Goal: Task Accomplishment & Management: Manage account settings

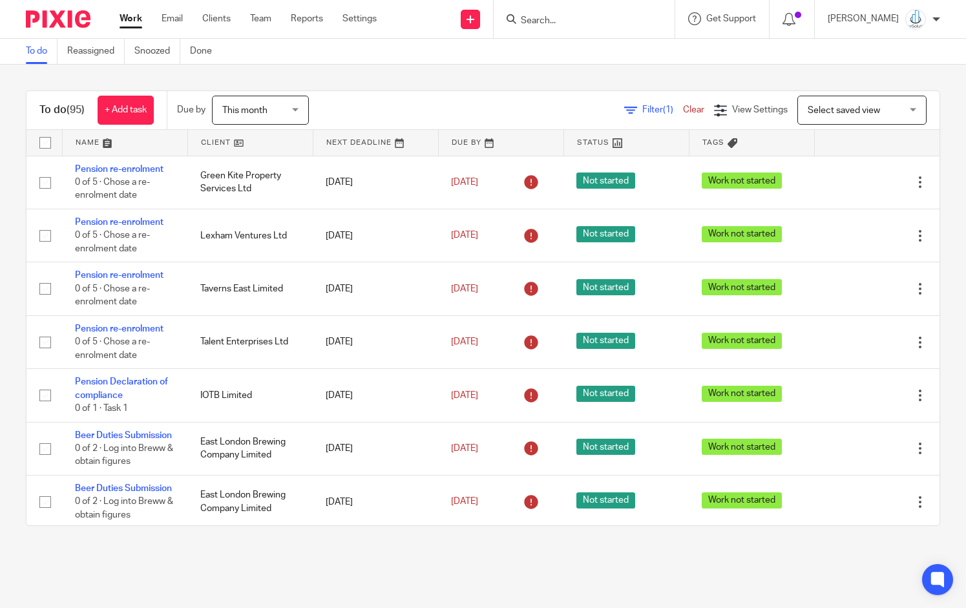
click at [557, 14] on form at bounding box center [589, 19] width 138 height 16
click at [558, 21] on input "Search" at bounding box center [578, 22] width 116 height 12
type input "cozy"
click at [577, 43] on link at bounding box center [597, 50] width 160 height 19
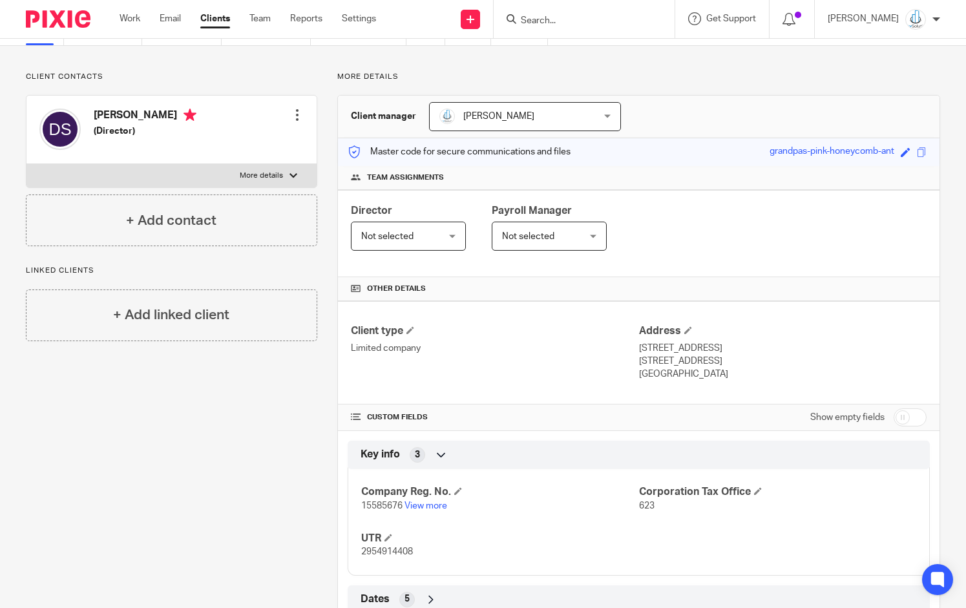
scroll to position [75, 0]
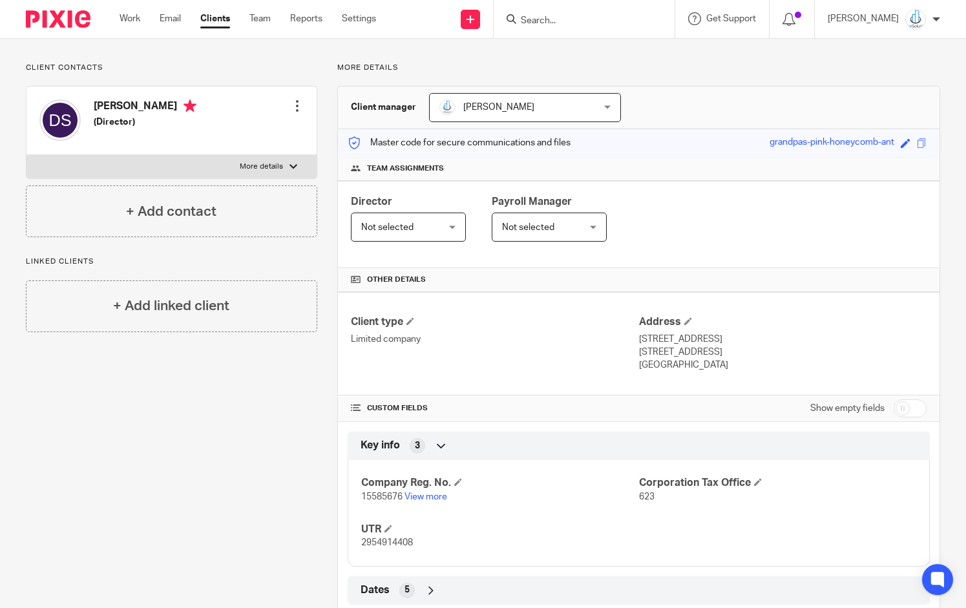
click at [544, 19] on div at bounding box center [582, 19] width 151 height 16
click at [554, 18] on input "Search" at bounding box center [578, 22] width 116 height 12
type input "iotb"
click at [580, 59] on link at bounding box center [626, 56] width 218 height 30
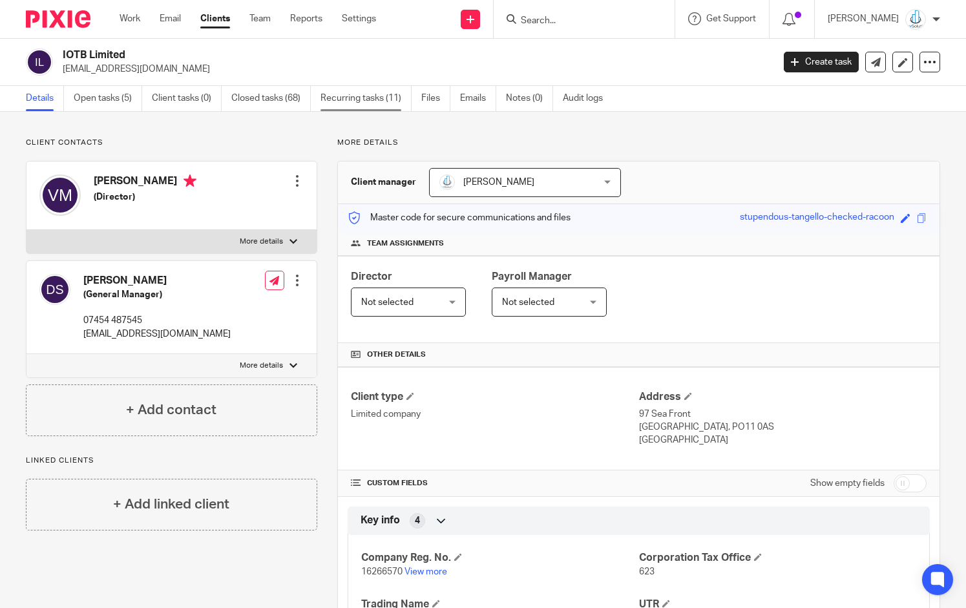
click at [353, 89] on link "Recurring tasks (11)" at bounding box center [366, 98] width 91 height 25
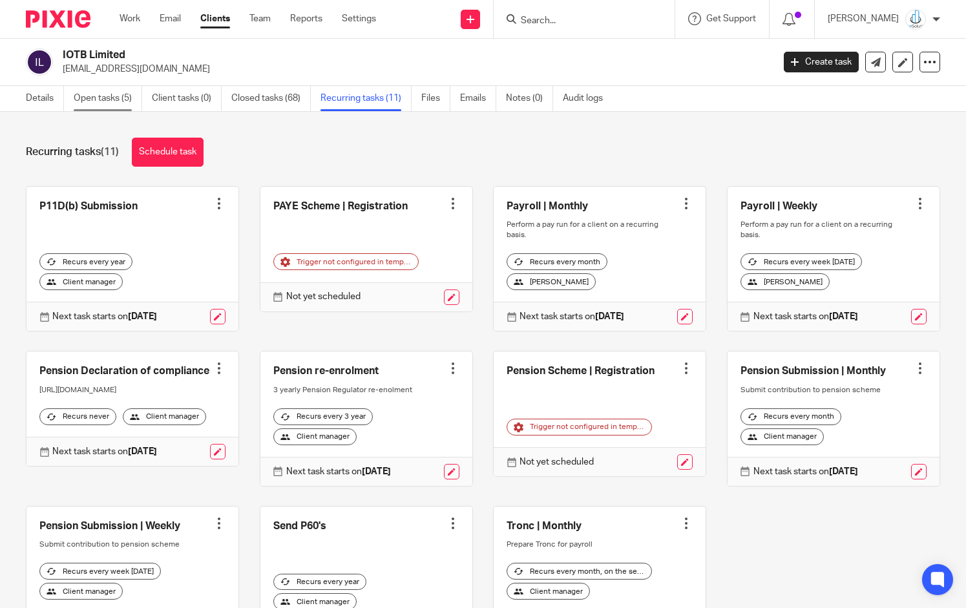
click at [97, 100] on link "Open tasks (5)" at bounding box center [108, 98] width 69 height 25
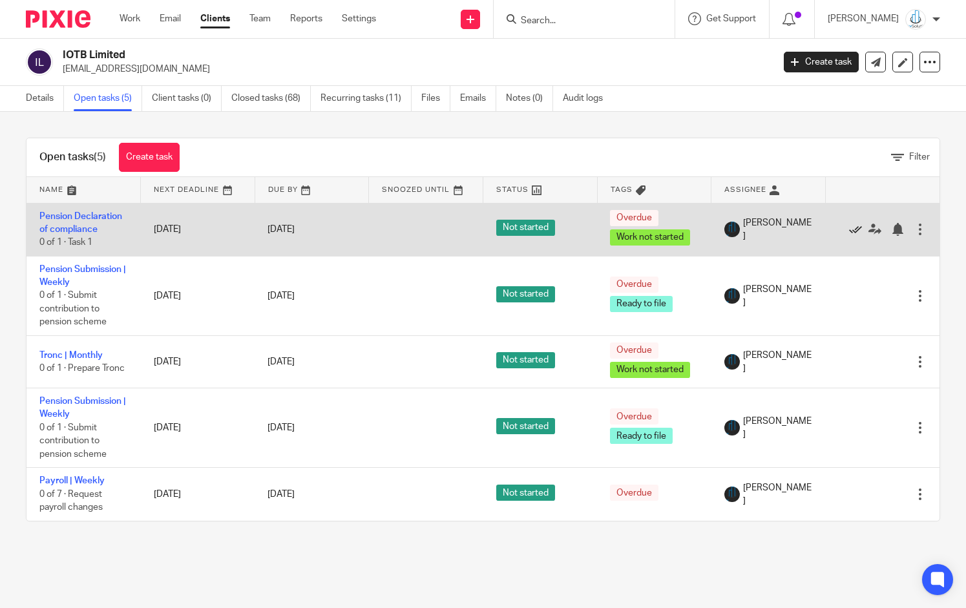
click at [849, 229] on icon at bounding box center [855, 229] width 13 height 13
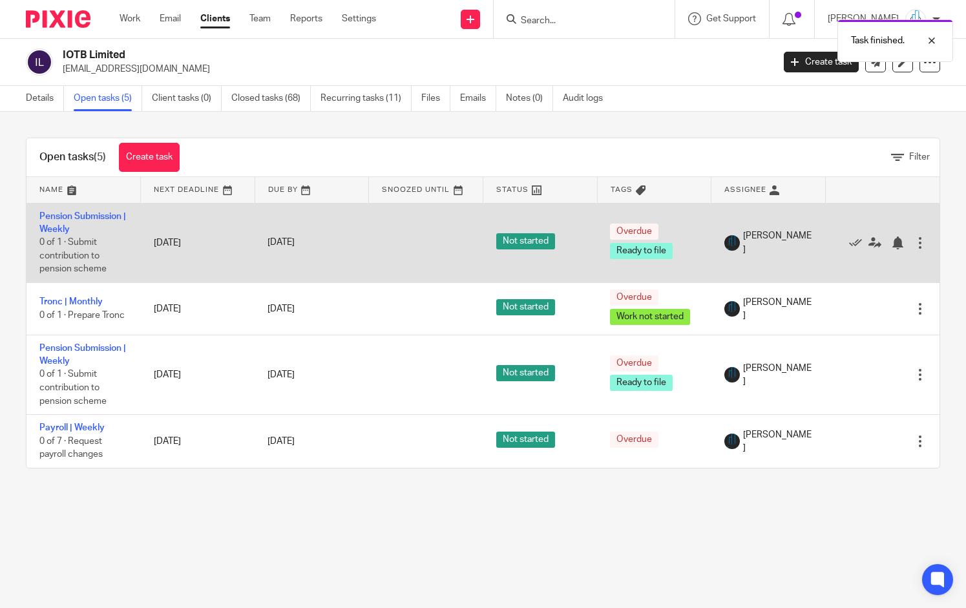
click at [849, 229] on div "Edit task Delete" at bounding box center [882, 242] width 89 height 32
click at [849, 244] on icon at bounding box center [855, 243] width 13 height 13
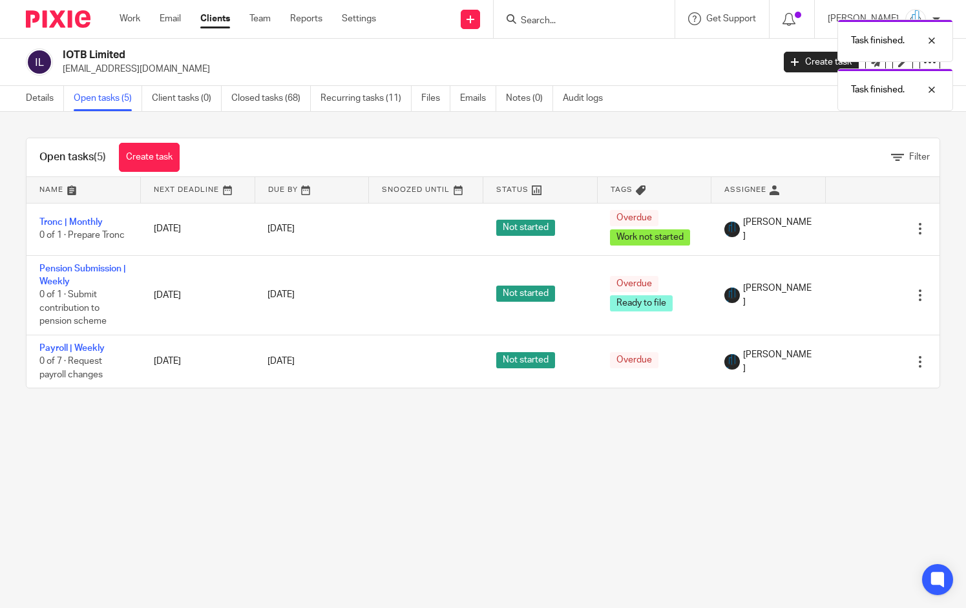
click at [845, 244] on div "Edit task Delete" at bounding box center [882, 229] width 89 height 32
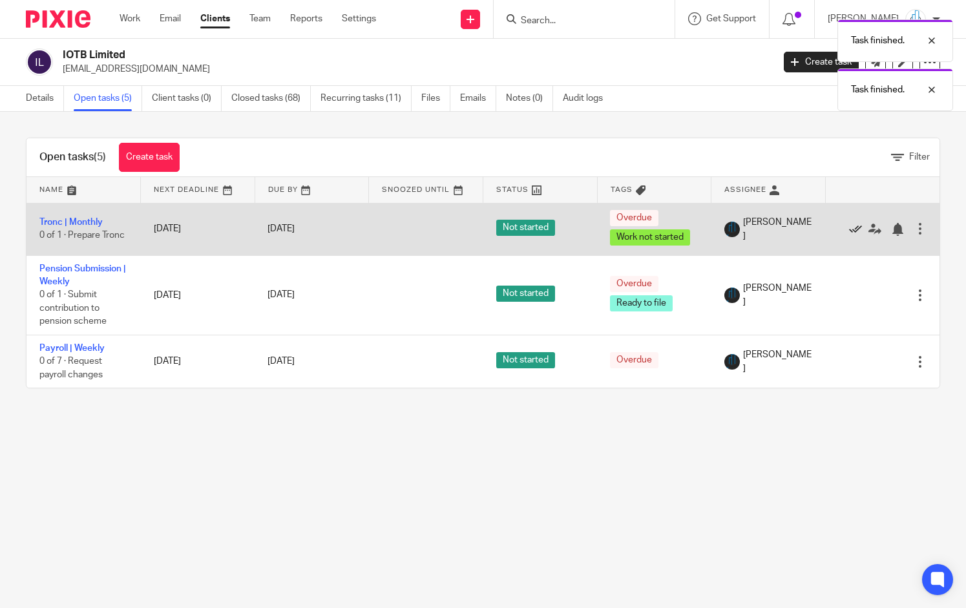
click at [849, 228] on icon at bounding box center [855, 229] width 13 height 13
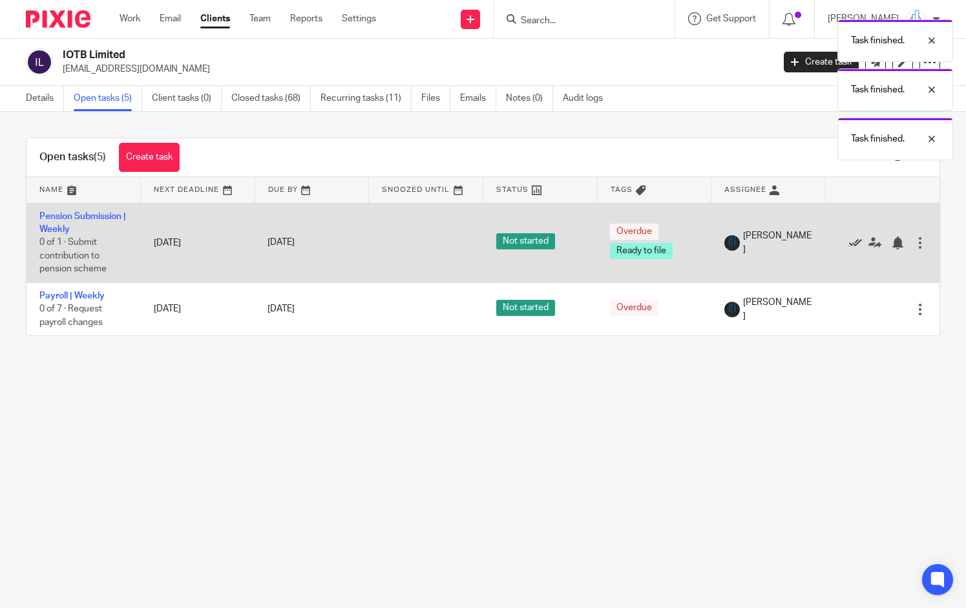
click at [854, 246] on link at bounding box center [858, 242] width 19 height 13
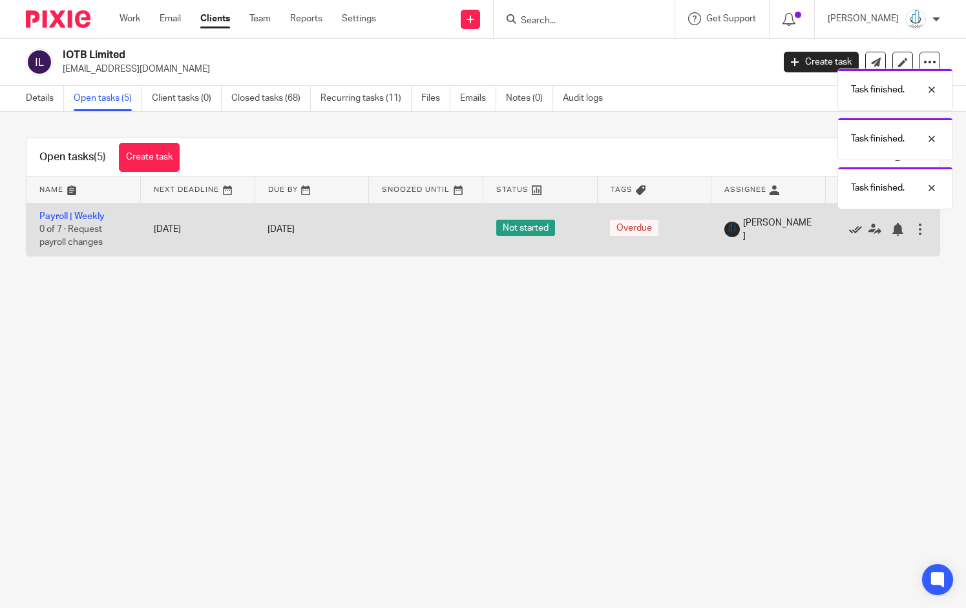
click at [849, 231] on icon at bounding box center [855, 229] width 13 height 13
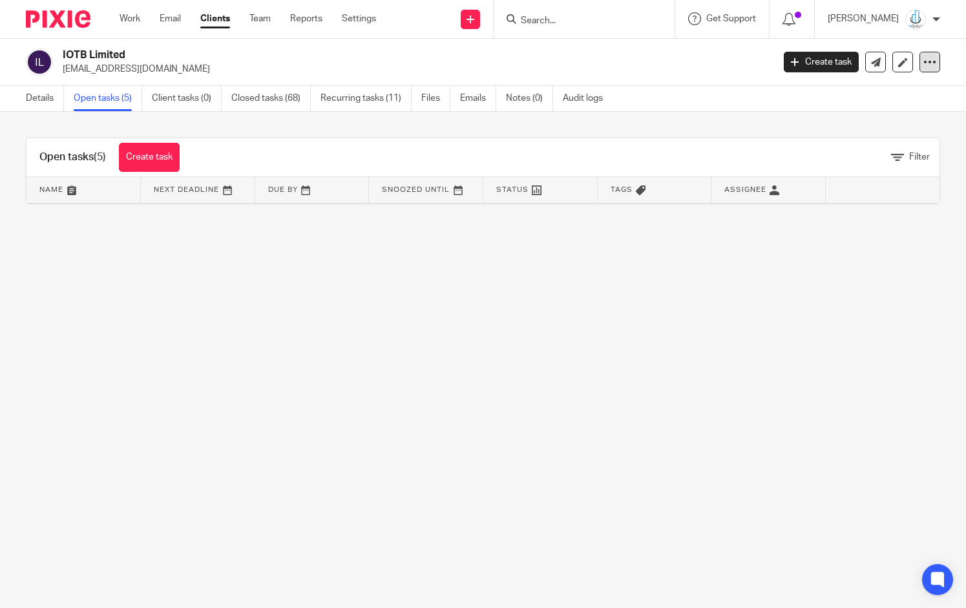
click at [924, 61] on icon at bounding box center [930, 62] width 13 height 13
click at [848, 151] on button "Archive client" at bounding box center [847, 150] width 143 height 17
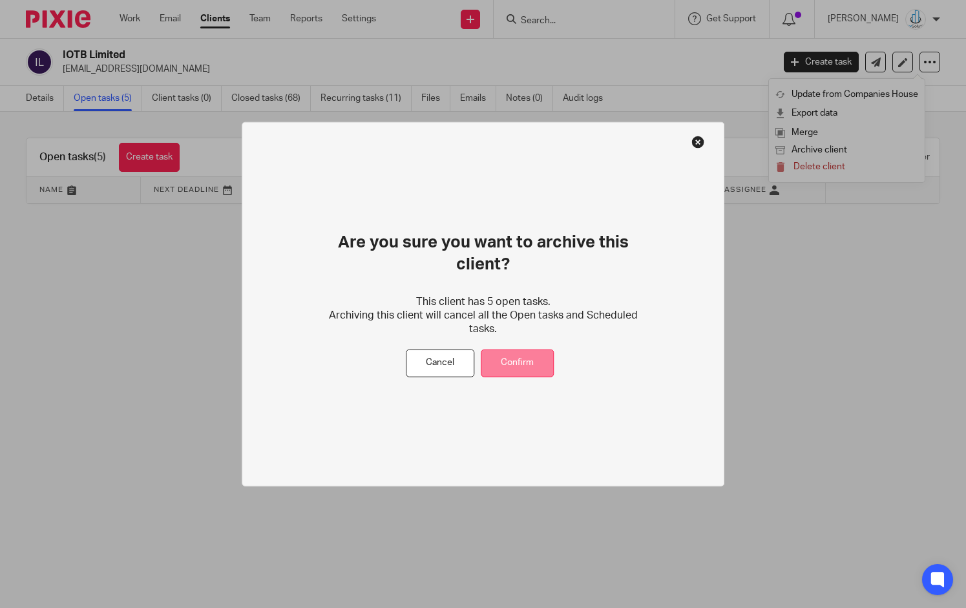
click at [528, 352] on button "Confirm" at bounding box center [517, 364] width 73 height 28
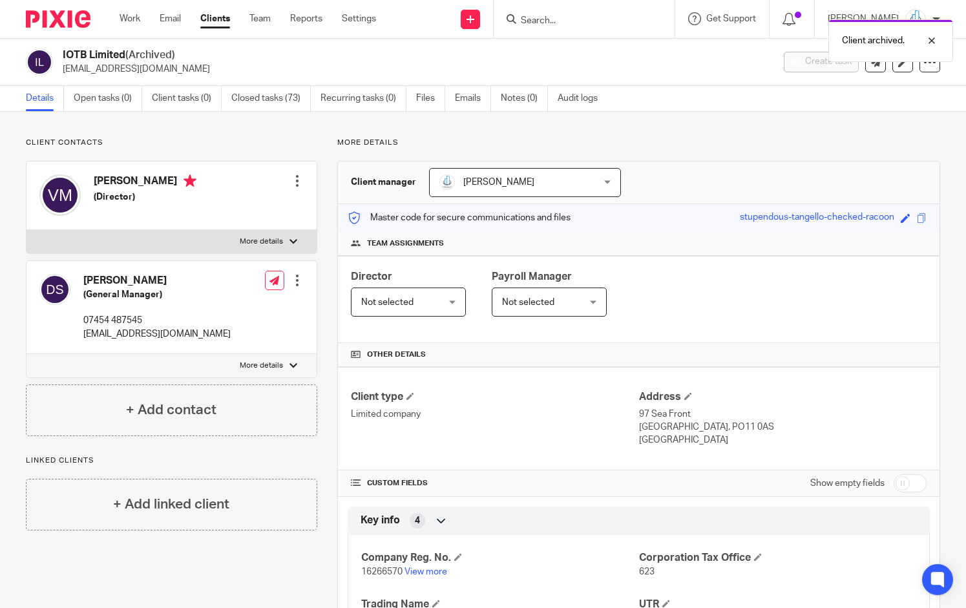
click at [491, 21] on div "Client archived." at bounding box center [719, 37] width 471 height 49
click at [206, 14] on link "Clients" at bounding box center [215, 18] width 30 height 13
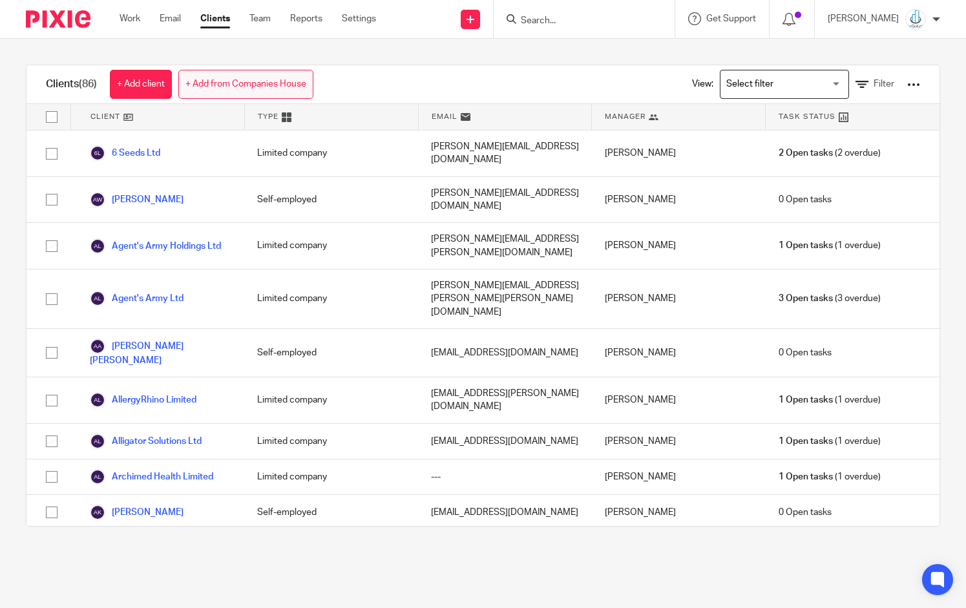
click at [215, 78] on link "+ Add from Companies House" at bounding box center [245, 84] width 135 height 29
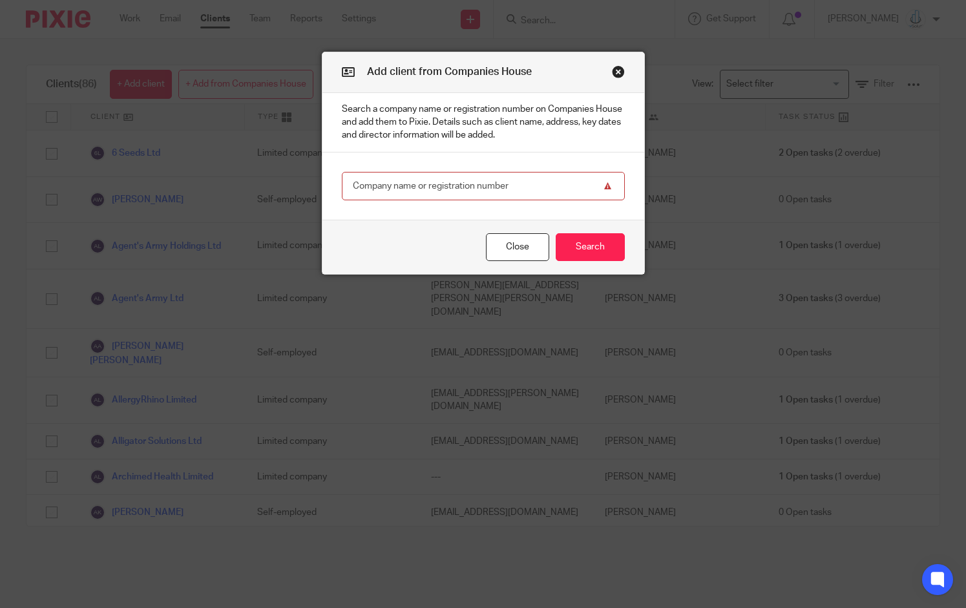
click at [469, 184] on input "text" at bounding box center [483, 186] width 283 height 29
type input "beach inn (Hayling Island)"
click at [562, 249] on button "Search" at bounding box center [590, 247] width 69 height 28
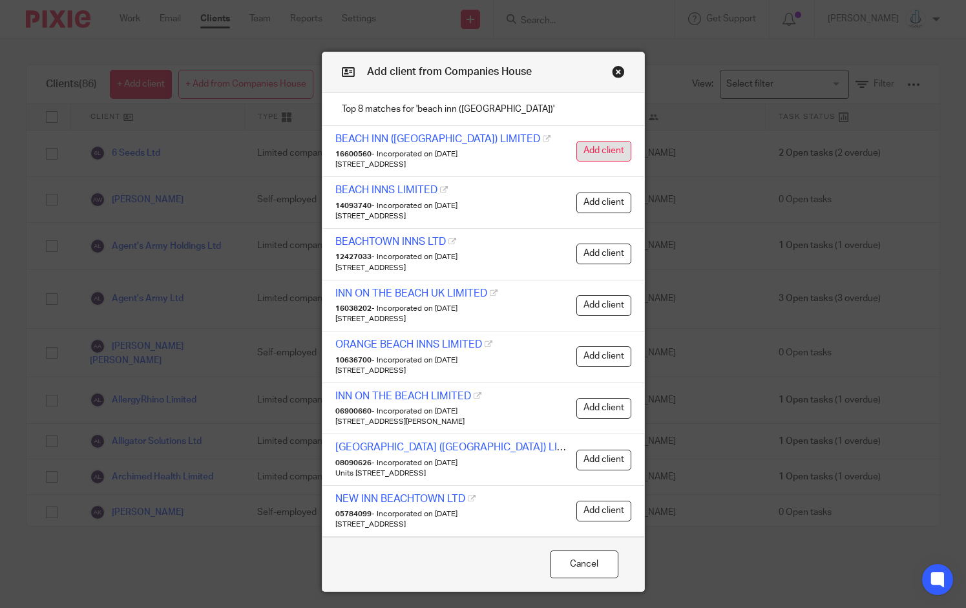
click at [611, 149] on button "Add client" at bounding box center [604, 151] width 55 height 21
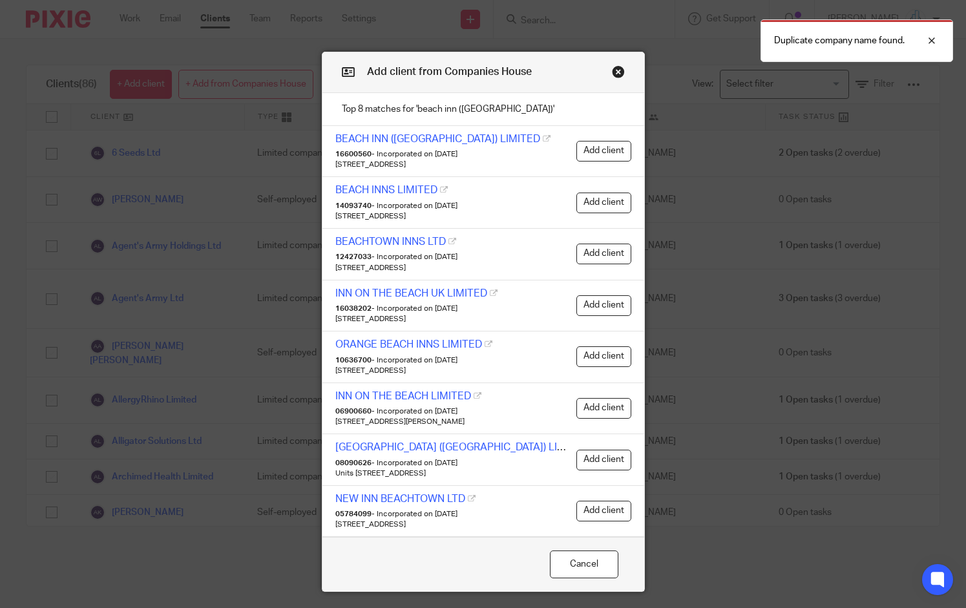
click at [613, 67] on button "Close modal" at bounding box center [618, 71] width 13 height 13
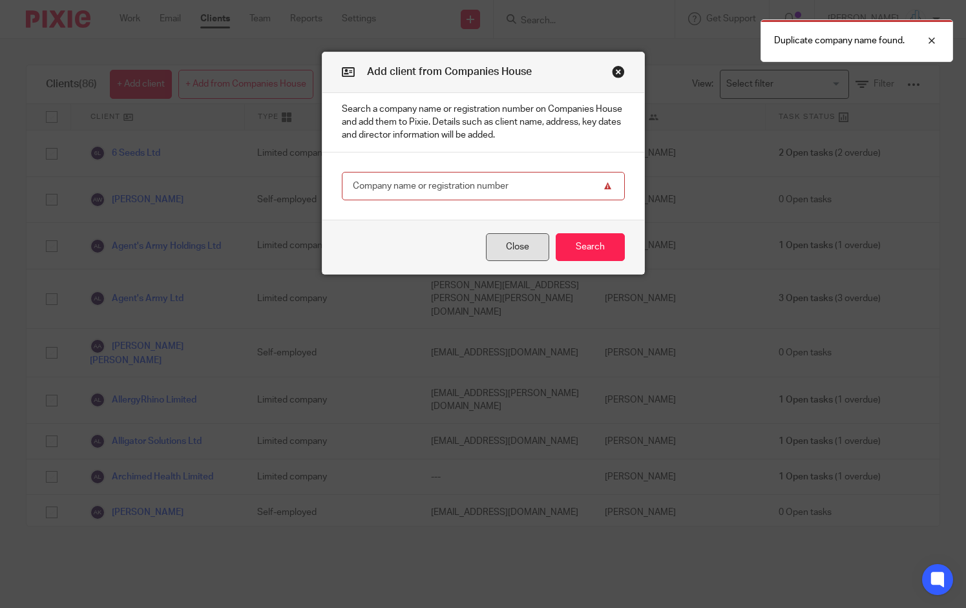
click at [511, 257] on button "Close" at bounding box center [517, 247] width 63 height 28
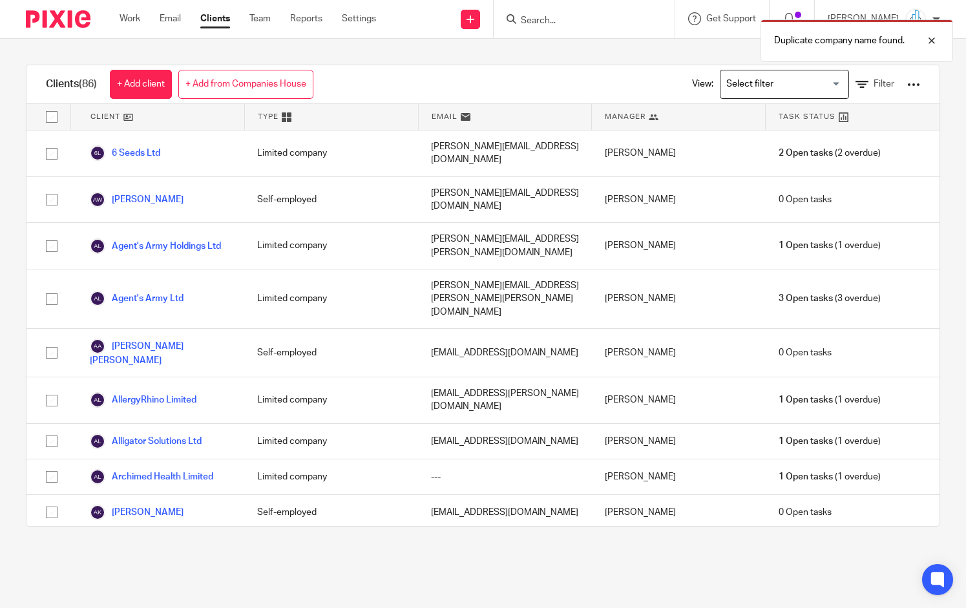
click at [547, 23] on div "Duplicate company name found." at bounding box center [719, 37] width 471 height 49
click at [569, 19] on div "Duplicate company name found." at bounding box center [719, 37] width 471 height 49
click at [932, 41] on div at bounding box center [922, 41] width 35 height 16
click at [561, 24] on input "Search" at bounding box center [578, 22] width 116 height 12
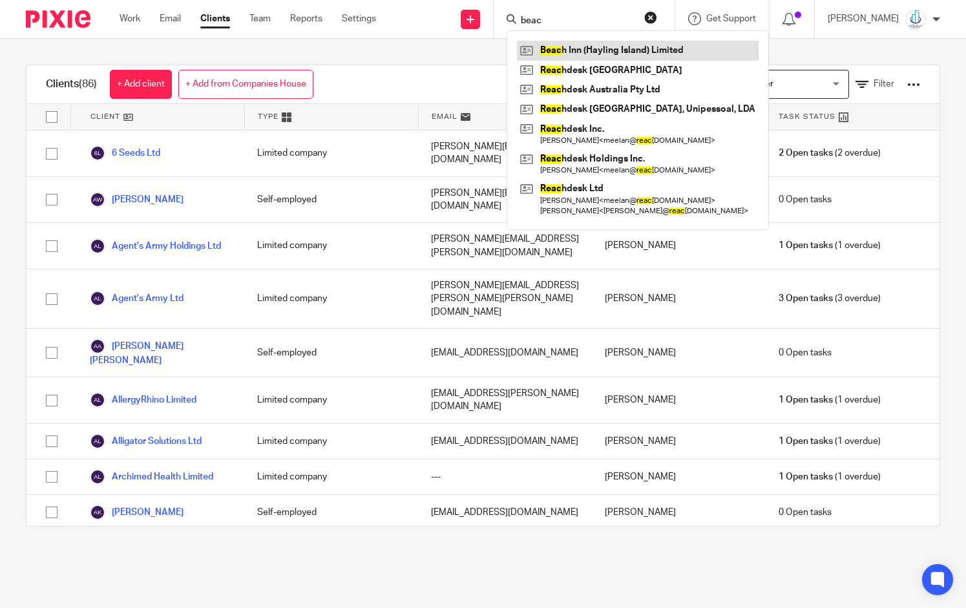
type input "beac"
click at [590, 55] on link at bounding box center [638, 50] width 242 height 19
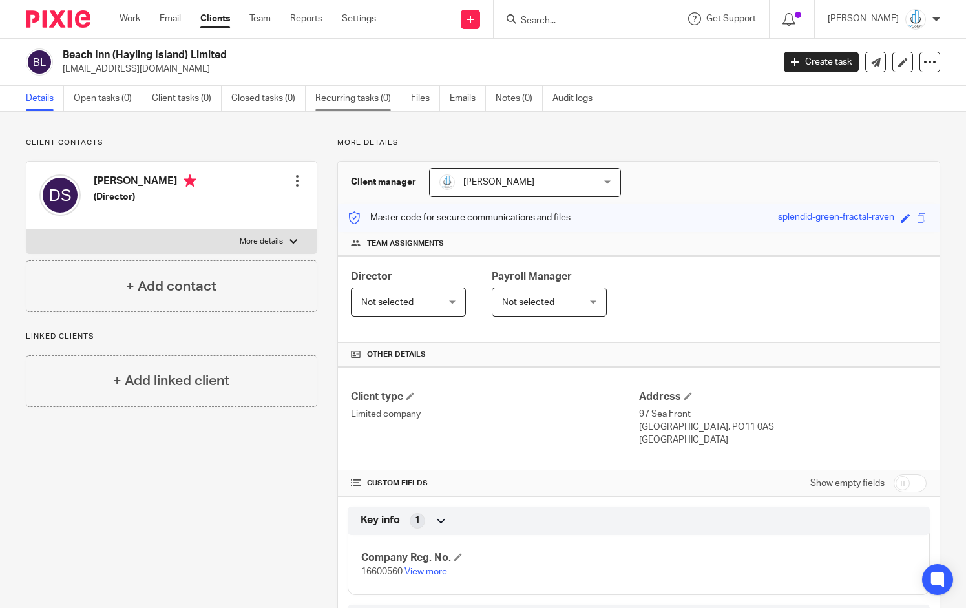
click at [367, 105] on link "Recurring tasks (0)" at bounding box center [358, 98] width 86 height 25
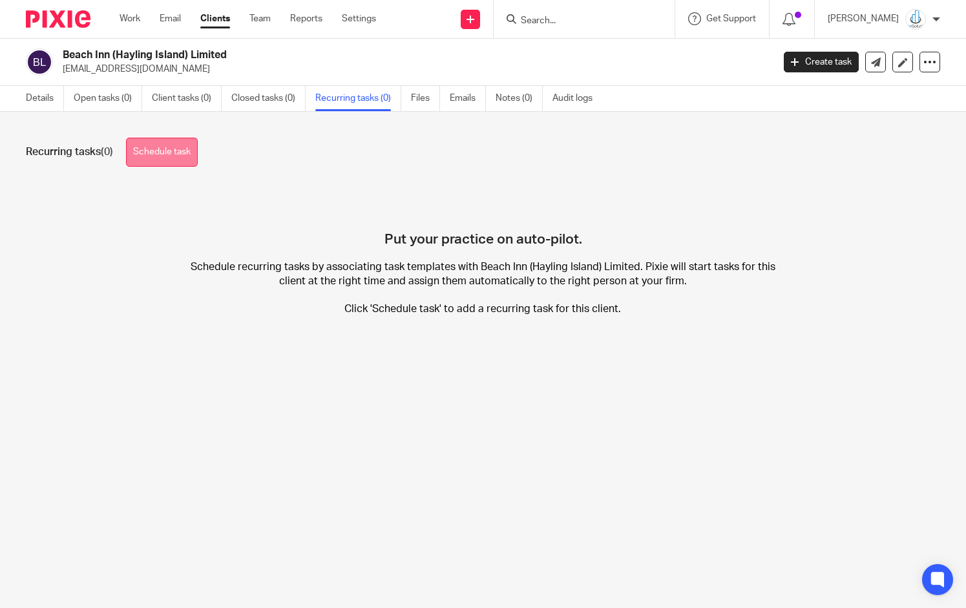
click at [166, 144] on link "Schedule task" at bounding box center [162, 152] width 72 height 29
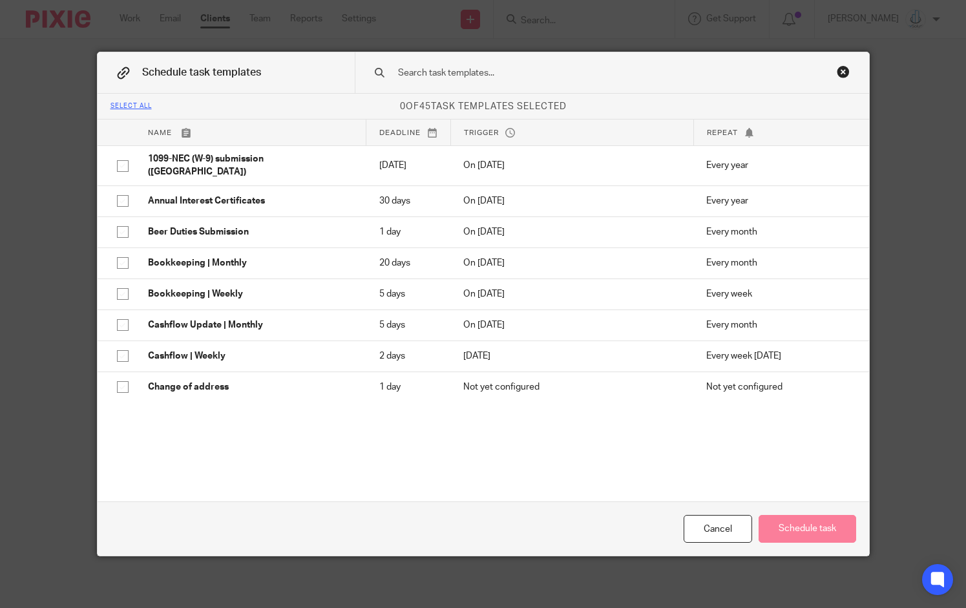
click at [716, 514] on div "Cancel Schedule task" at bounding box center [484, 529] width 772 height 54
click at [714, 527] on div "Cancel" at bounding box center [718, 529] width 69 height 28
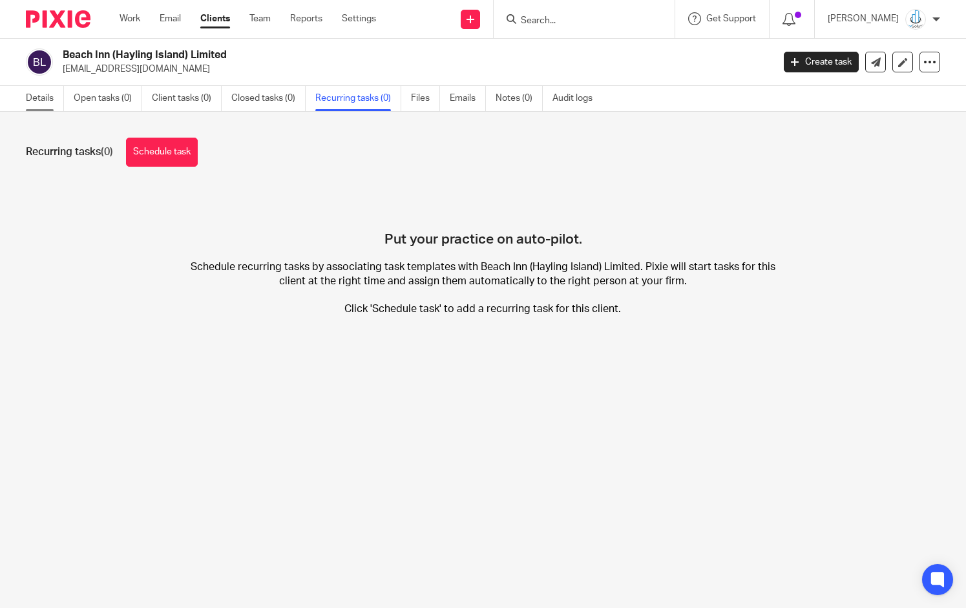
click at [52, 100] on link "Details" at bounding box center [45, 98] width 38 height 25
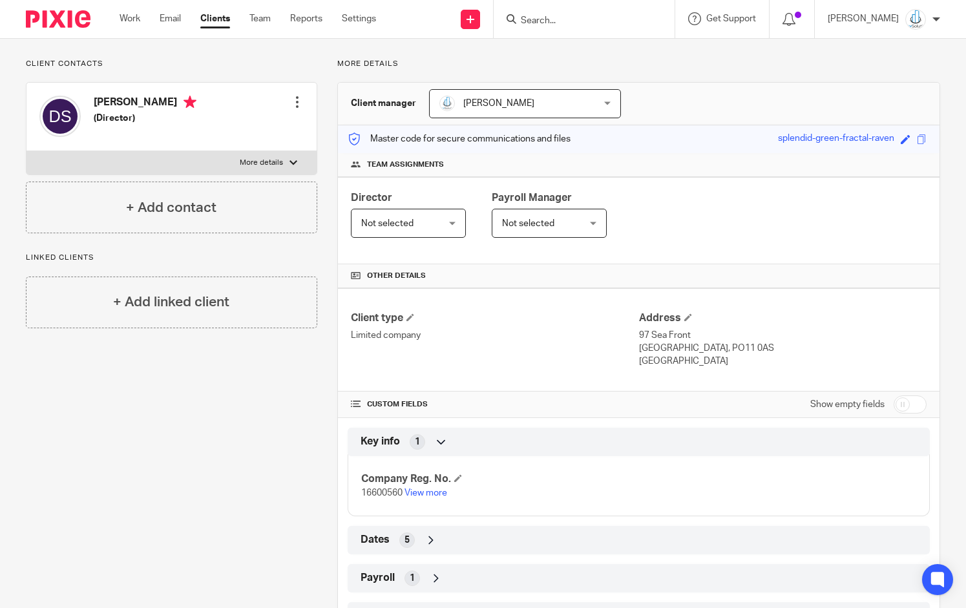
scroll to position [134, 0]
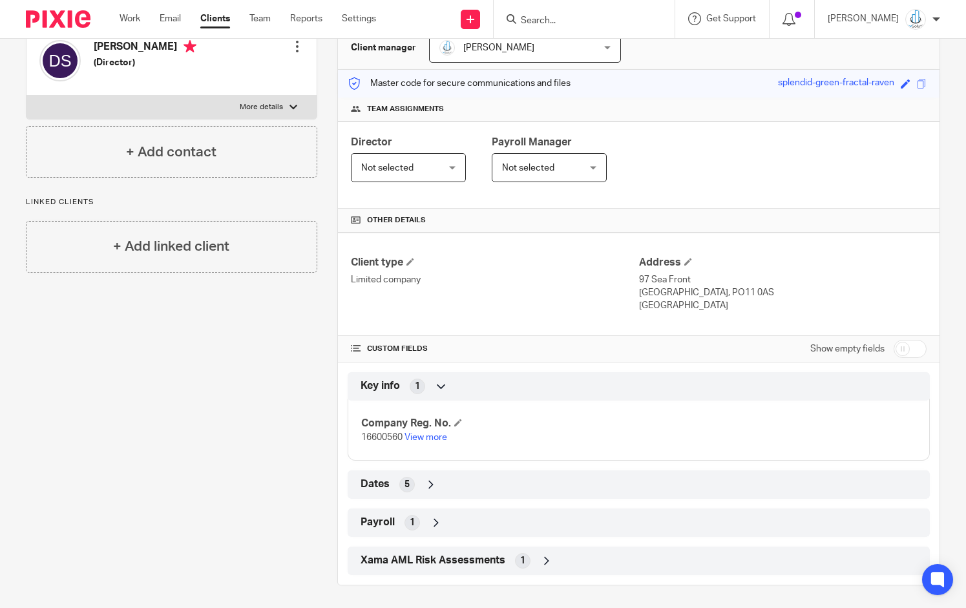
click at [405, 518] on div "1" at bounding box center [413, 523] width 16 height 16
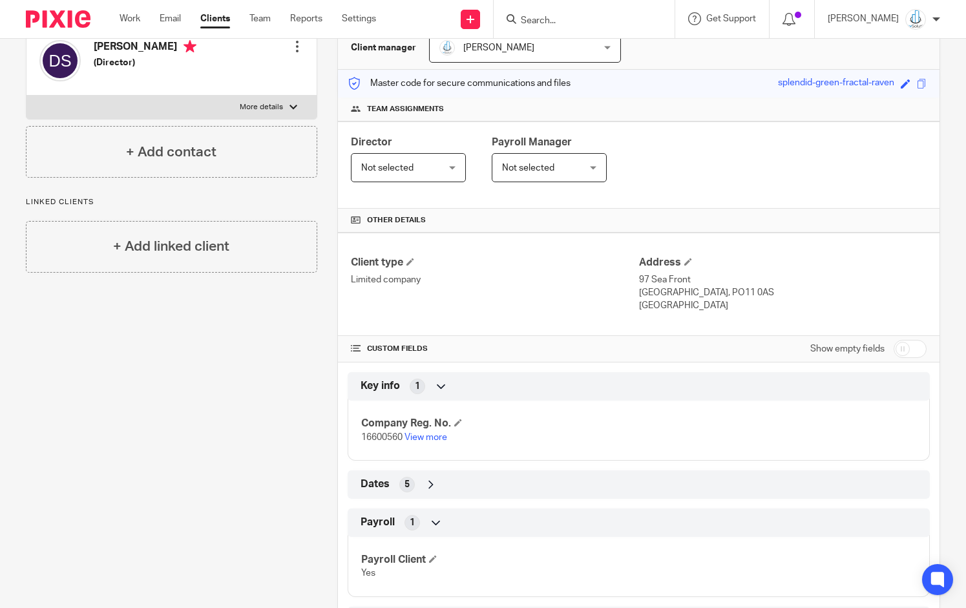
scroll to position [194, 0]
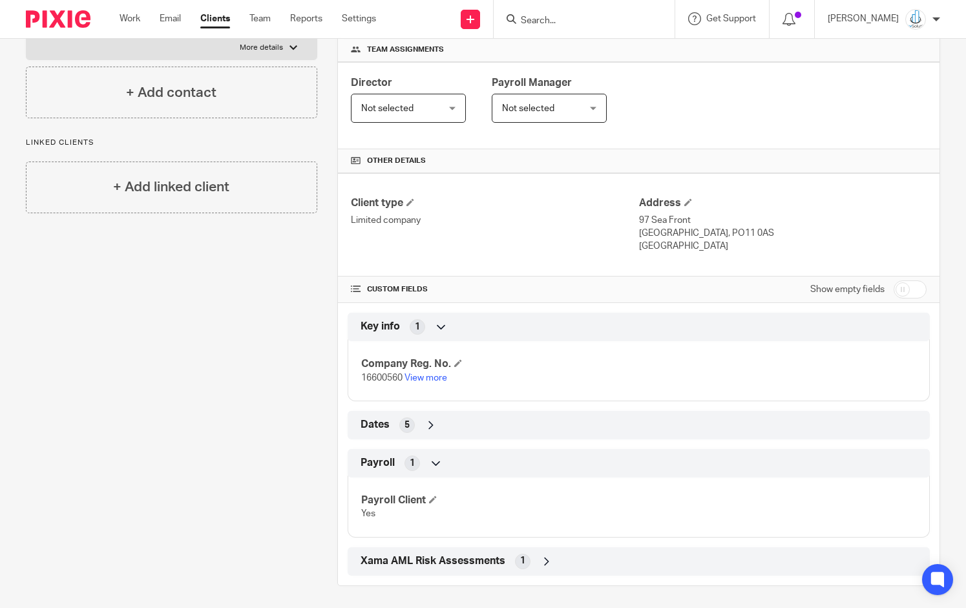
click at [904, 292] on input "checkbox" at bounding box center [910, 290] width 33 height 18
checkbox input "true"
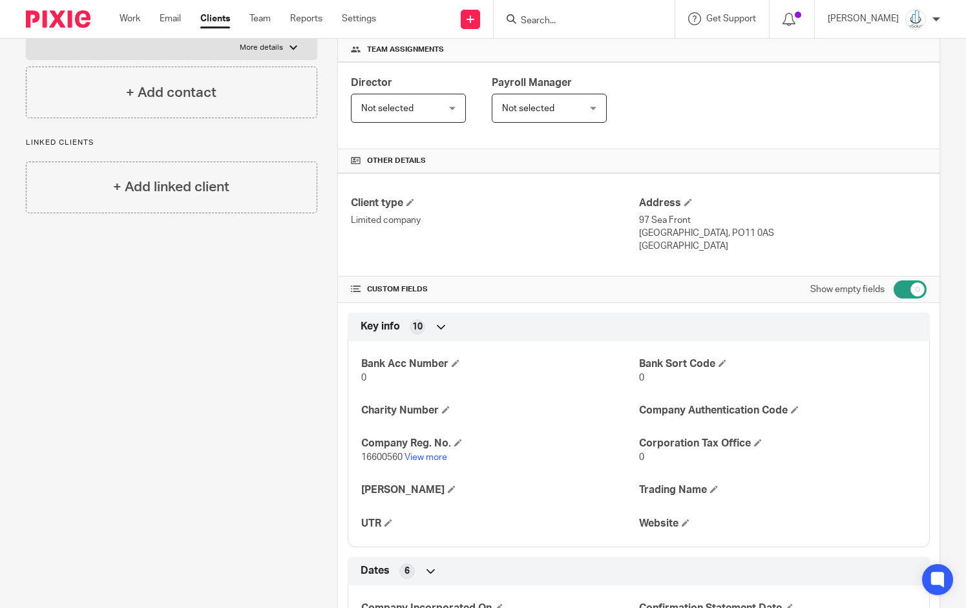
scroll to position [201, 0]
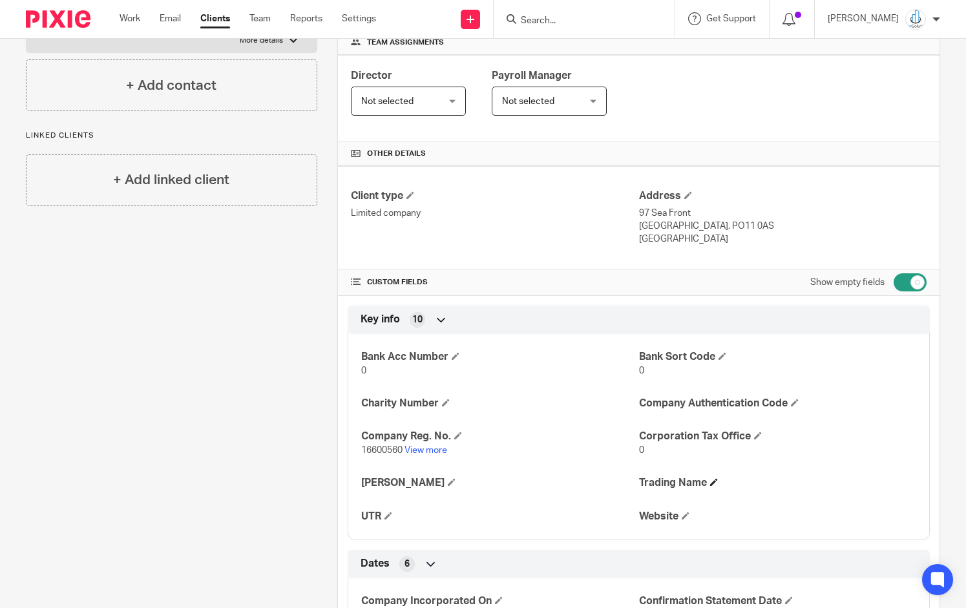
click at [710, 481] on span at bounding box center [714, 482] width 8 height 8
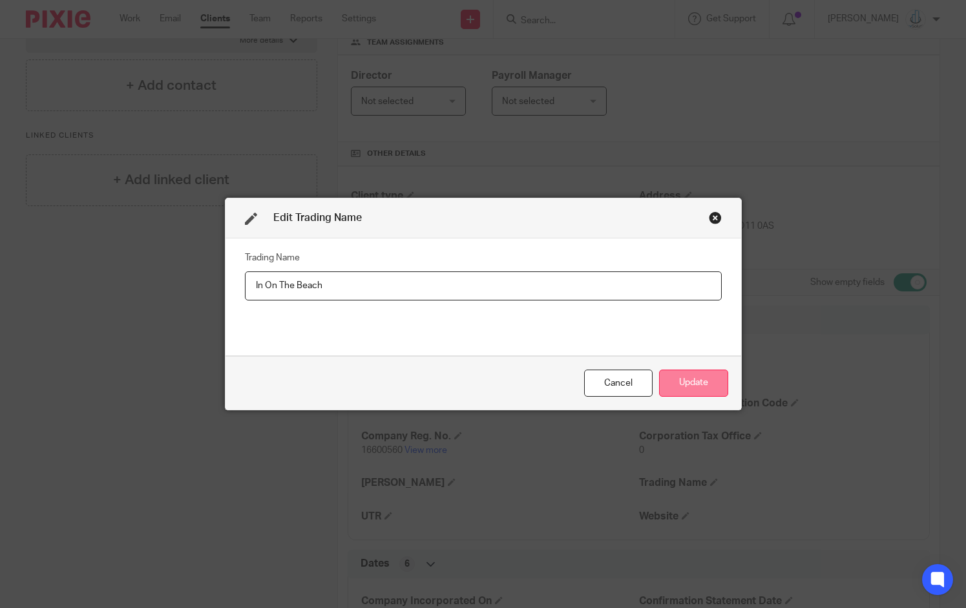
type input "In On The Beach"
click at [696, 379] on button "Update" at bounding box center [693, 384] width 69 height 28
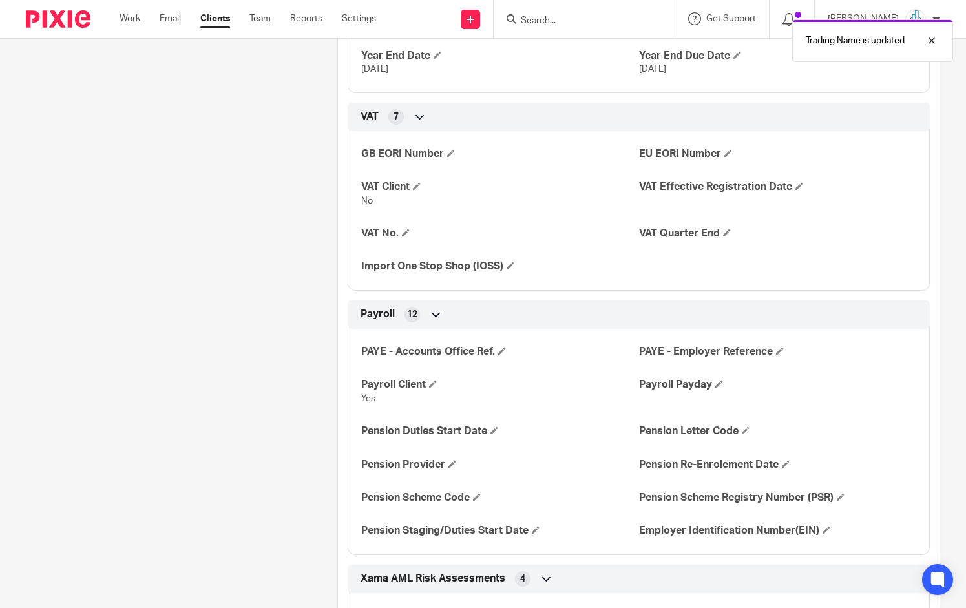
scroll to position [856, 0]
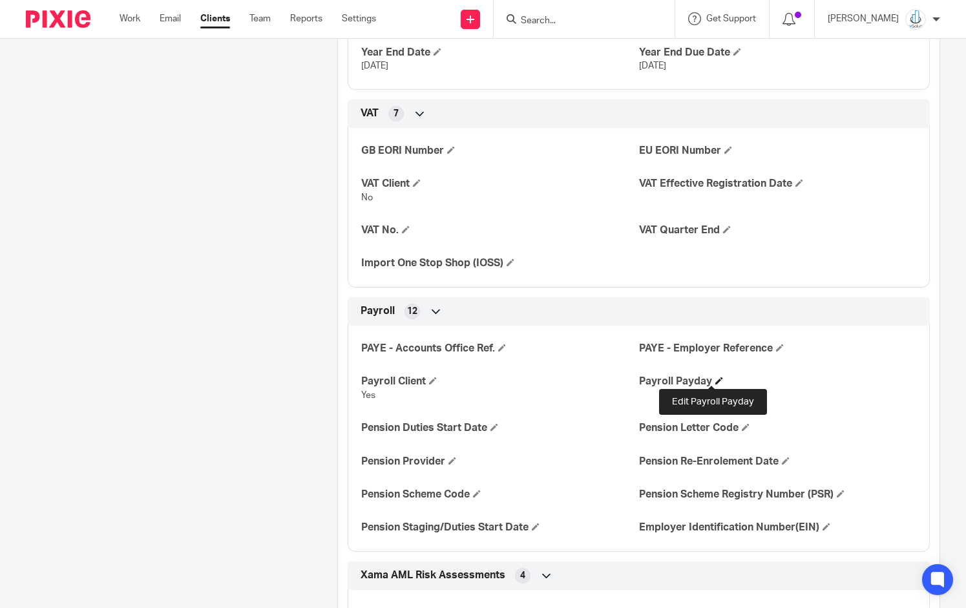
click at [716, 381] on span at bounding box center [720, 381] width 8 height 8
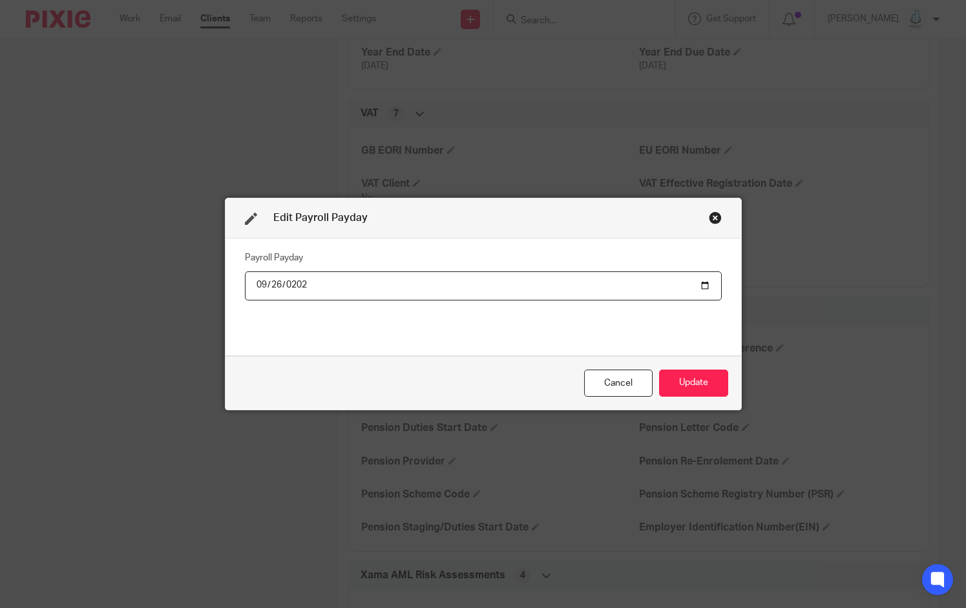
type input "2025-09-26"
click at [703, 378] on button "Update" at bounding box center [693, 384] width 69 height 28
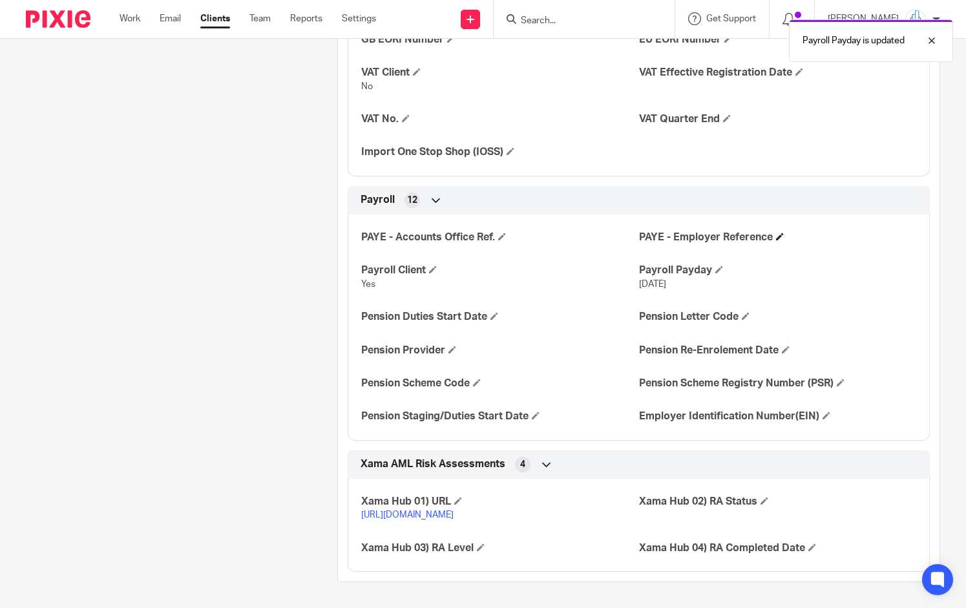
scroll to position [0, 0]
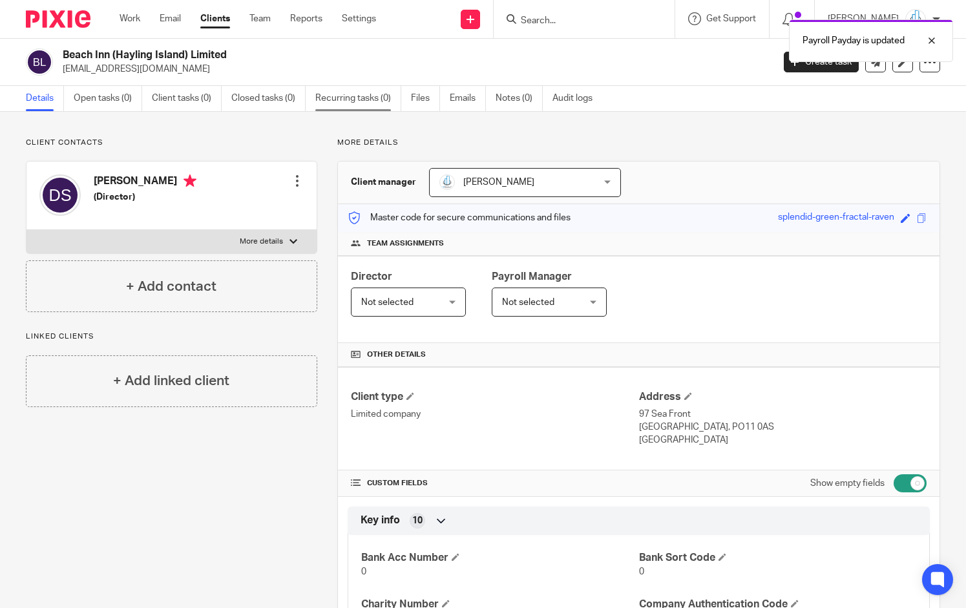
click at [332, 98] on link "Recurring tasks (0)" at bounding box center [358, 98] width 86 height 25
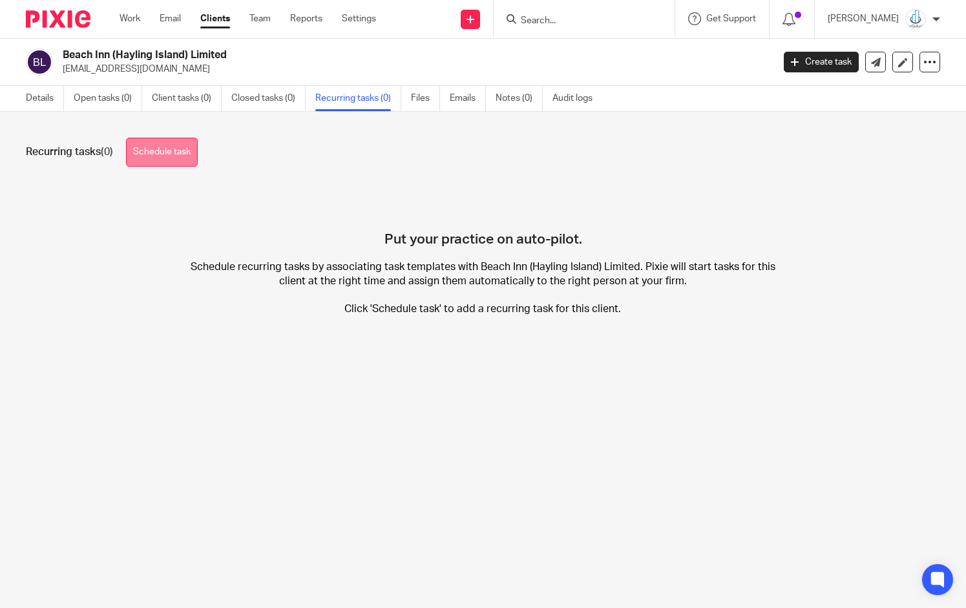
click at [194, 157] on link "Schedule task" at bounding box center [162, 152] width 72 height 29
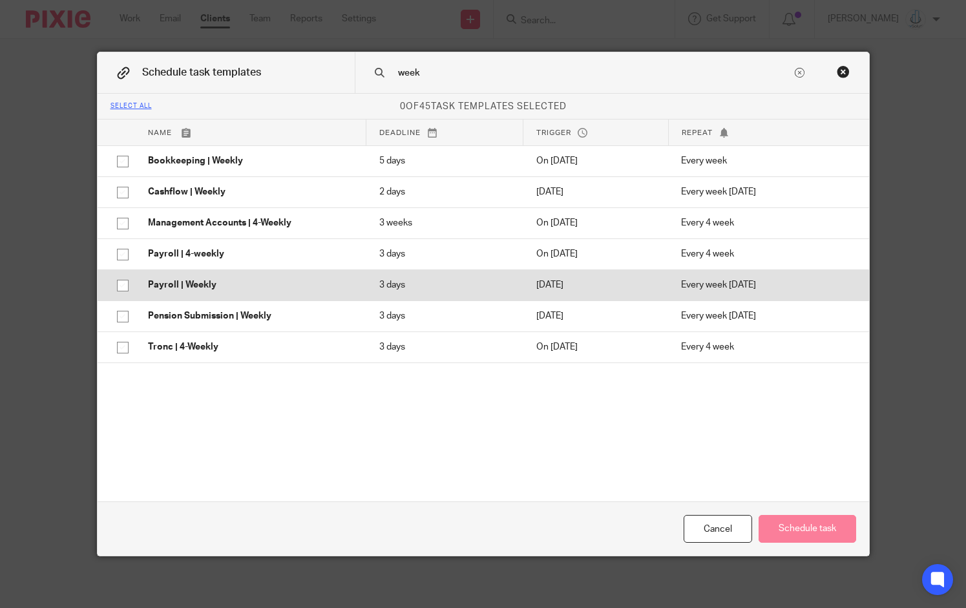
type input "week"
click at [116, 287] on input "checkbox" at bounding box center [123, 285] width 25 height 25
checkbox input "true"
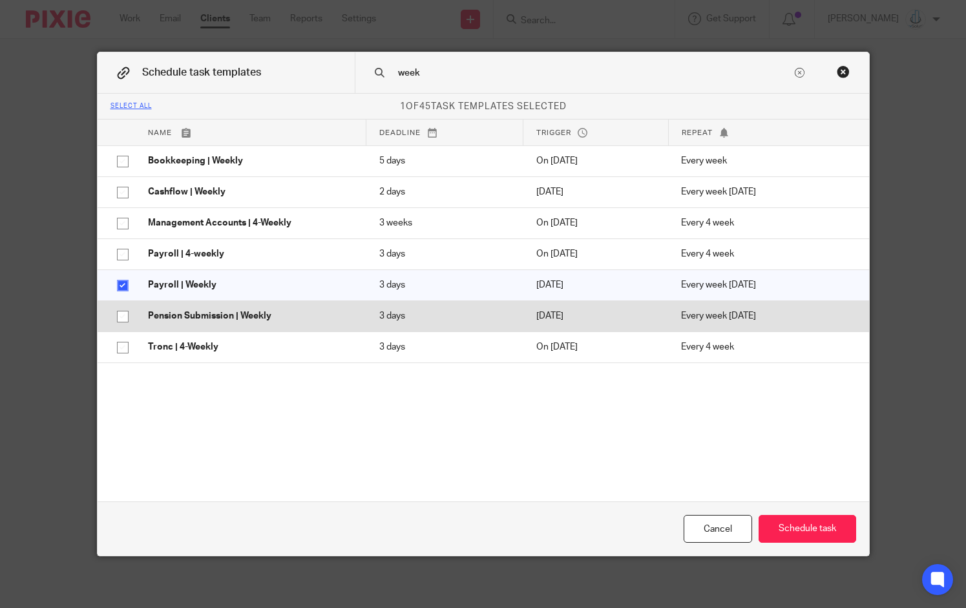
click at [111, 313] on input "checkbox" at bounding box center [123, 316] width 25 height 25
checkbox input "true"
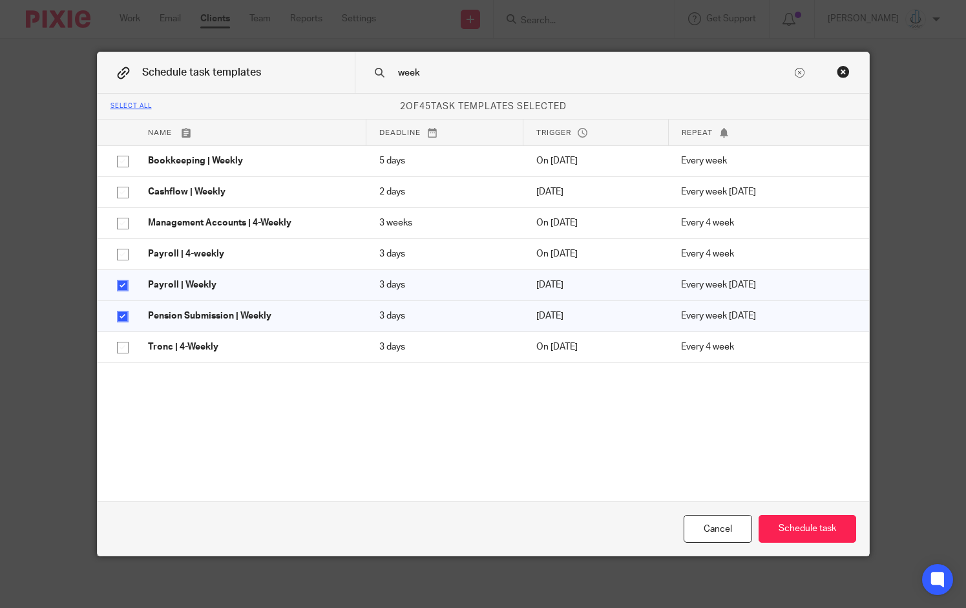
click at [422, 78] on input "week" at bounding box center [595, 73] width 396 height 14
click at [809, 545] on div "Cancel Schedule task" at bounding box center [484, 529] width 772 height 54
click at [814, 522] on button "Schedule task" at bounding box center [808, 529] width 98 height 28
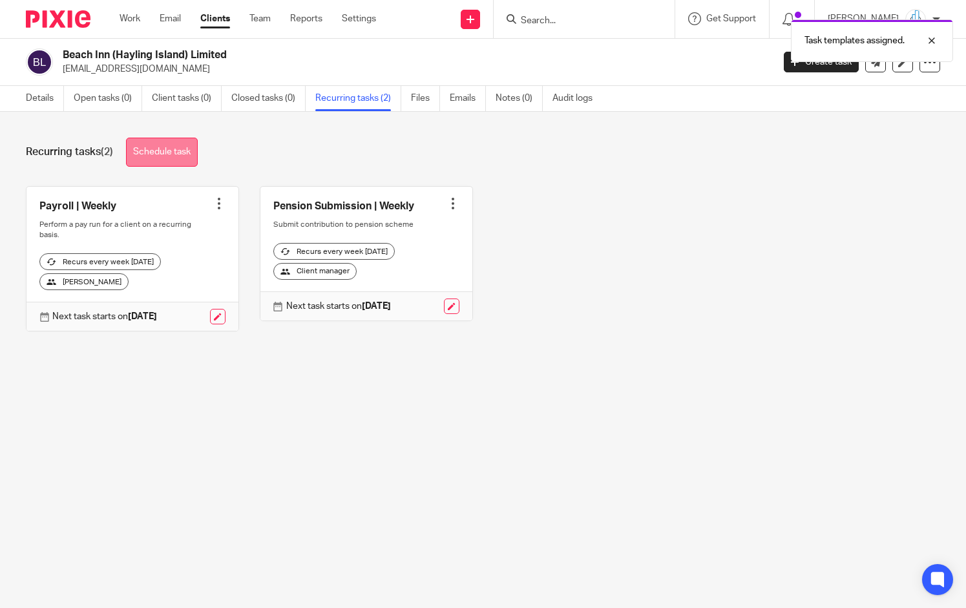
click at [191, 154] on link "Schedule task" at bounding box center [162, 152] width 72 height 29
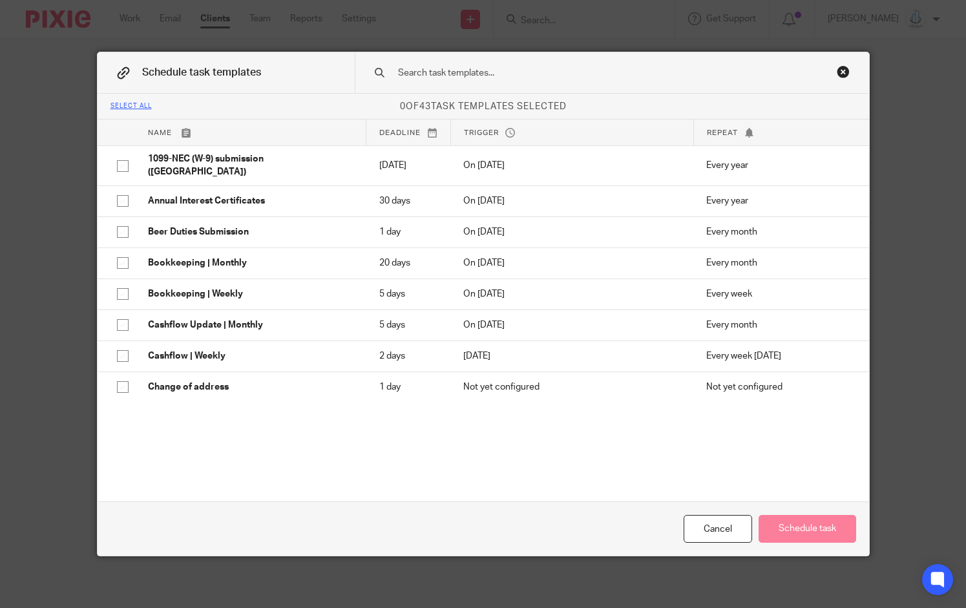
click at [410, 72] on input "text" at bounding box center [595, 73] width 396 height 14
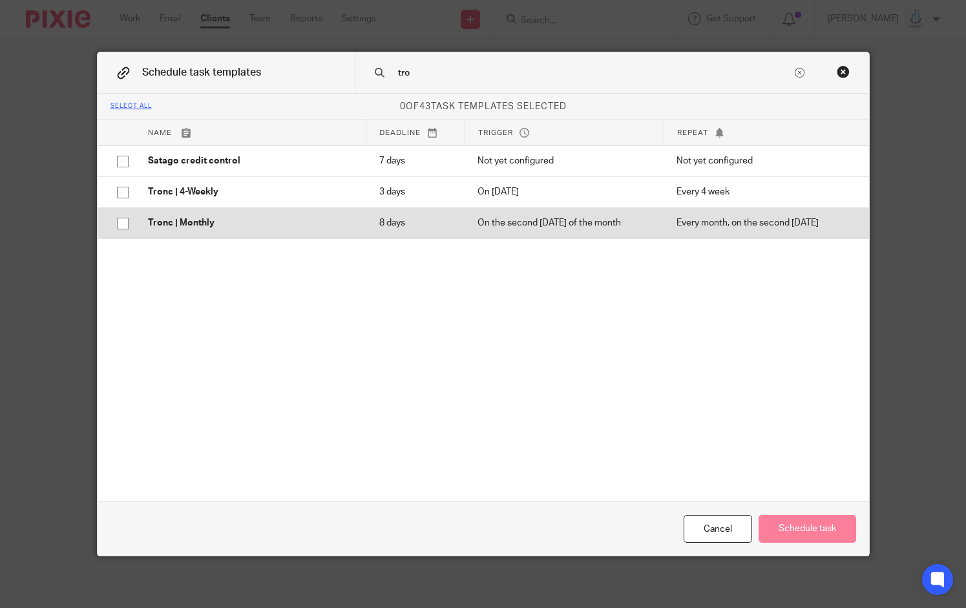
type input "tro"
click at [111, 220] on input "checkbox" at bounding box center [123, 223] width 25 height 25
checkbox input "true"
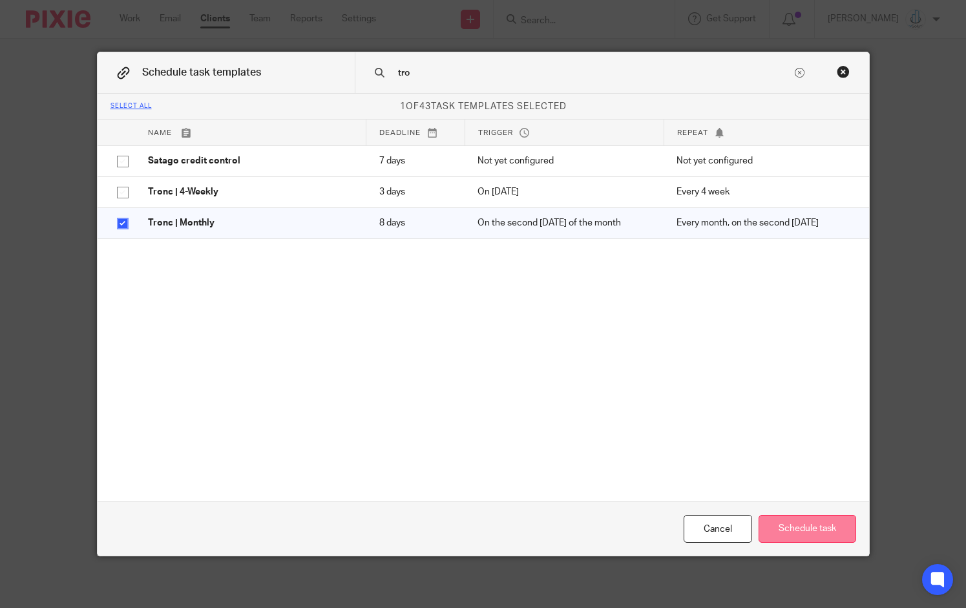
click at [793, 525] on button "Schedule task" at bounding box center [808, 529] width 98 height 28
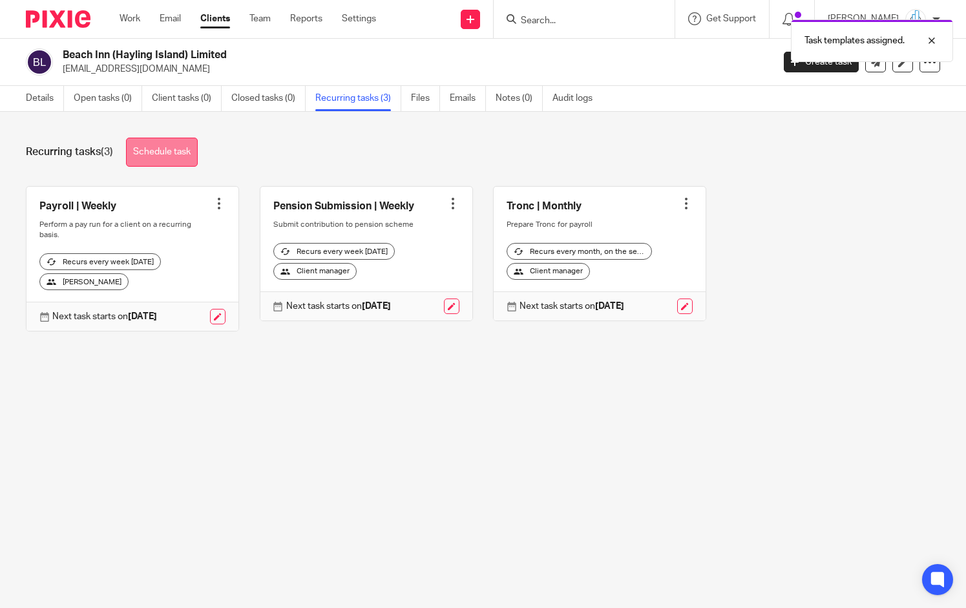
click at [166, 147] on link "Schedule task" at bounding box center [162, 152] width 72 height 29
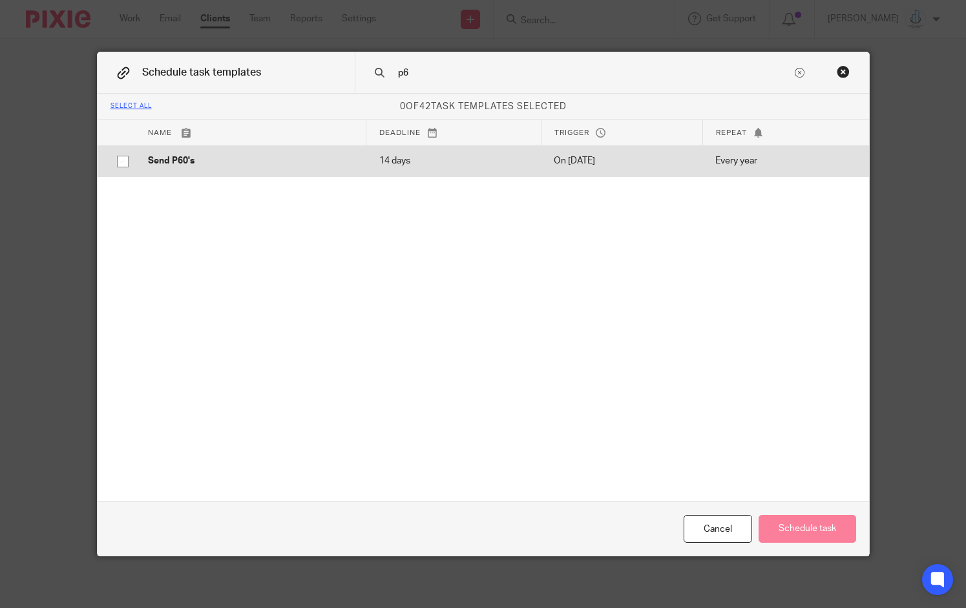
type input "p6"
click at [118, 166] on input "checkbox" at bounding box center [123, 161] width 25 height 25
checkbox input "true"
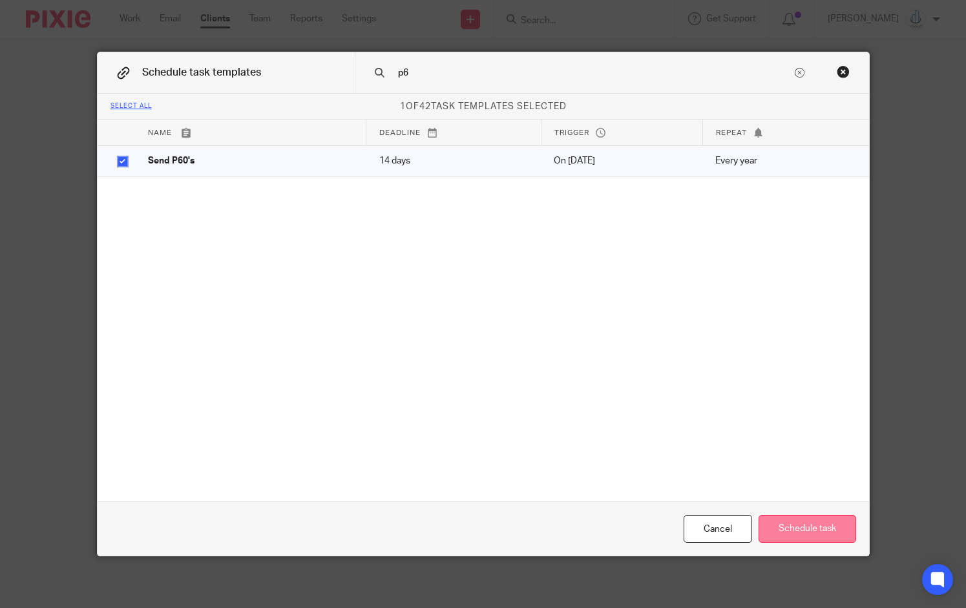
click at [836, 531] on button "Schedule task" at bounding box center [808, 529] width 98 height 28
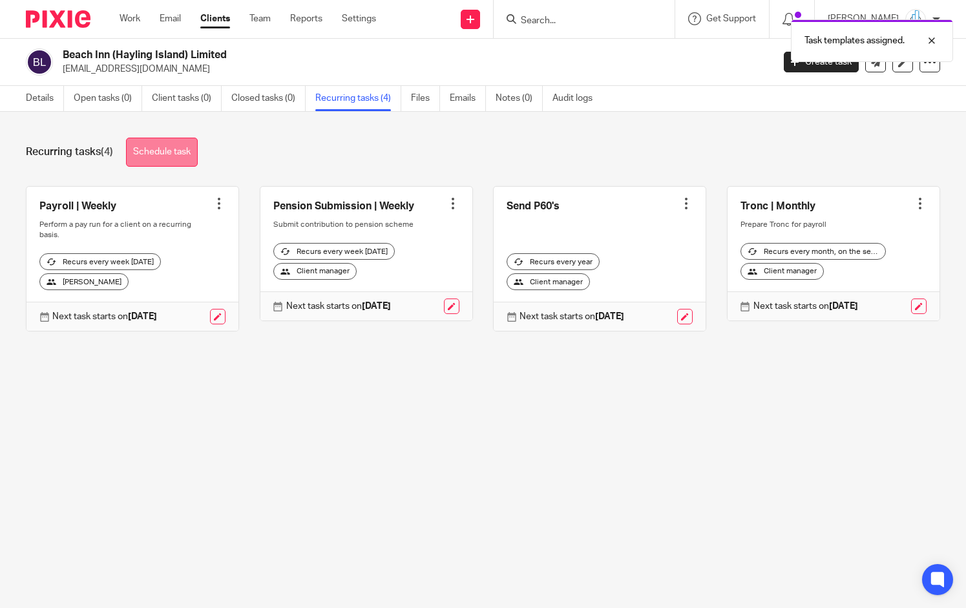
click at [146, 153] on link "Schedule task" at bounding box center [162, 152] width 72 height 29
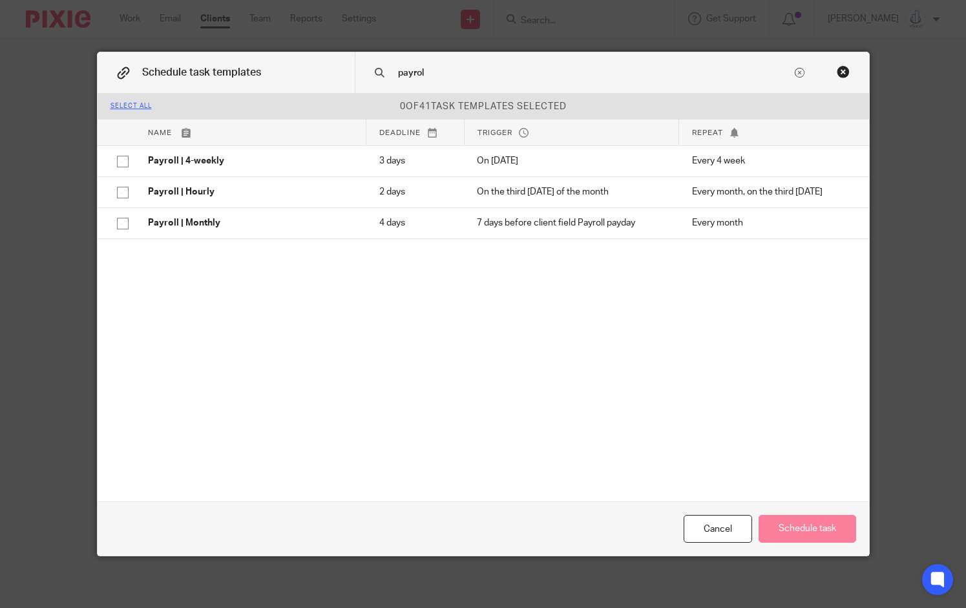
type input "payroll"
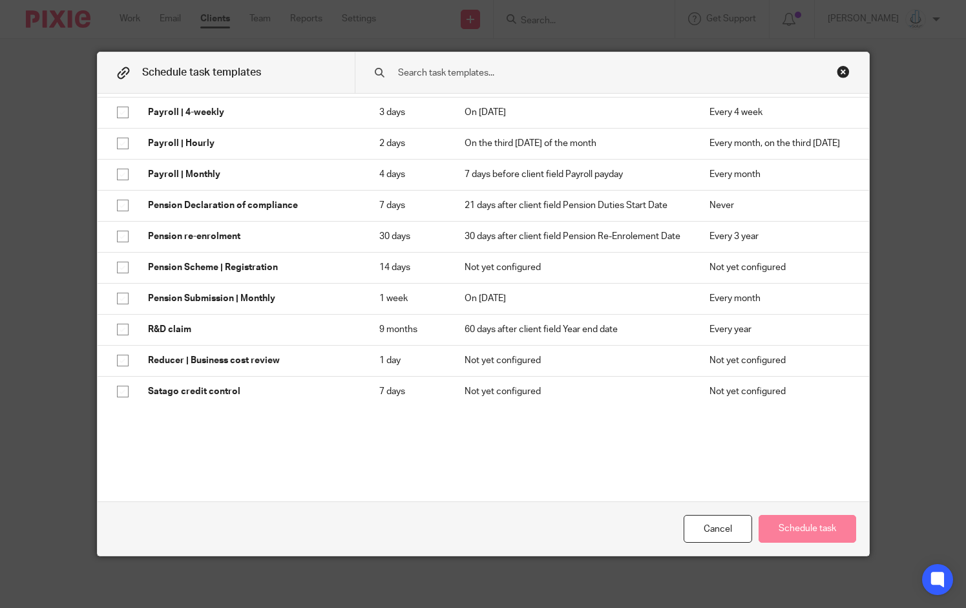
scroll to position [803, 0]
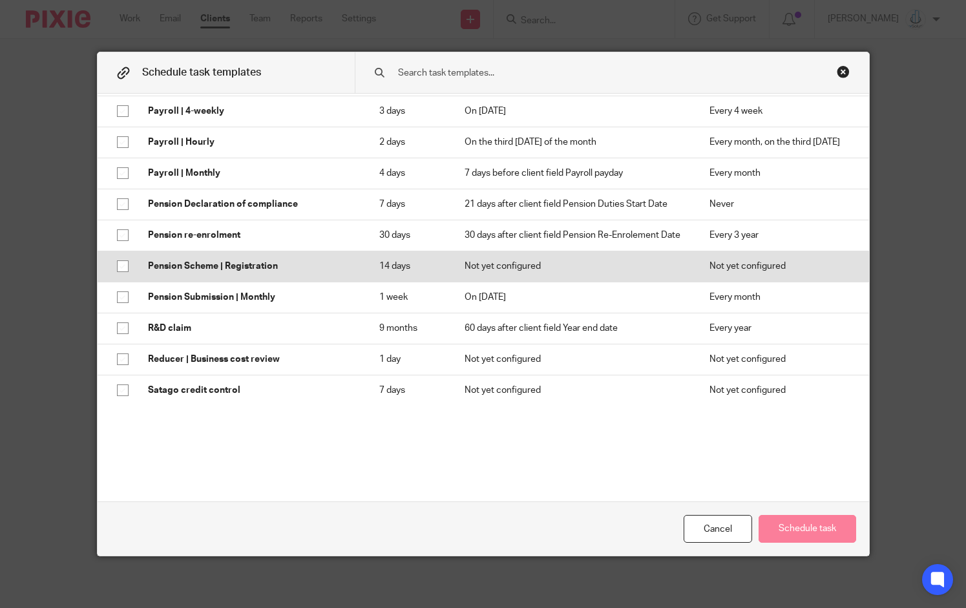
click at [150, 273] on p "Pension Scheme | Registration" at bounding box center [251, 266] width 206 height 13
checkbox input "true"
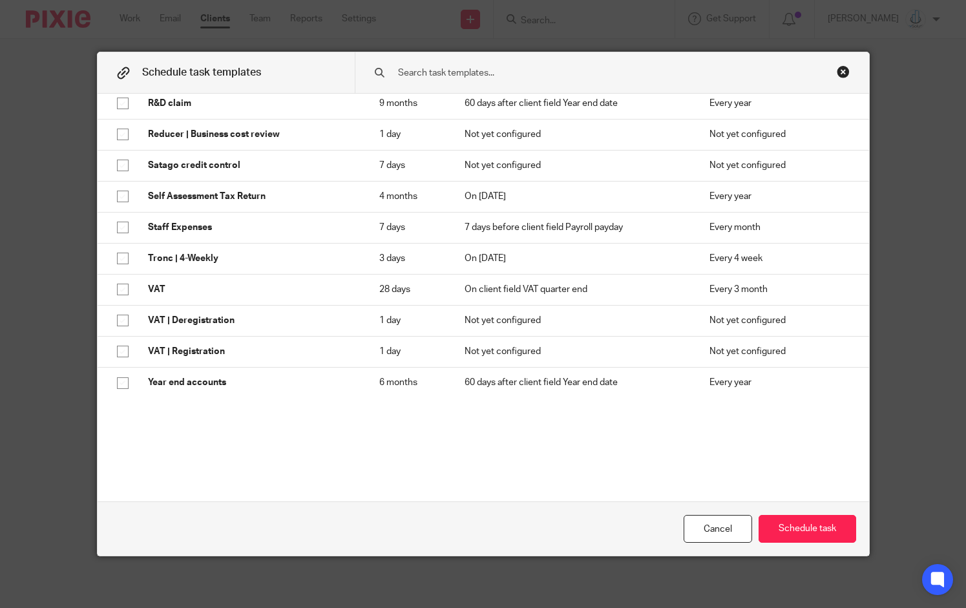
scroll to position [1046, 0]
click at [818, 516] on button "Schedule task" at bounding box center [808, 529] width 98 height 28
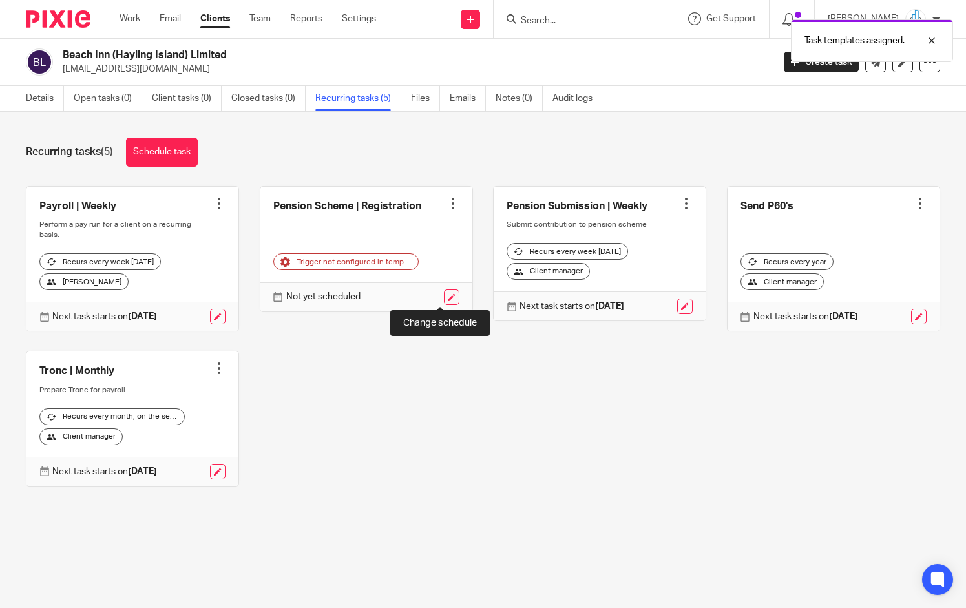
click at [444, 295] on link at bounding box center [452, 298] width 16 height 16
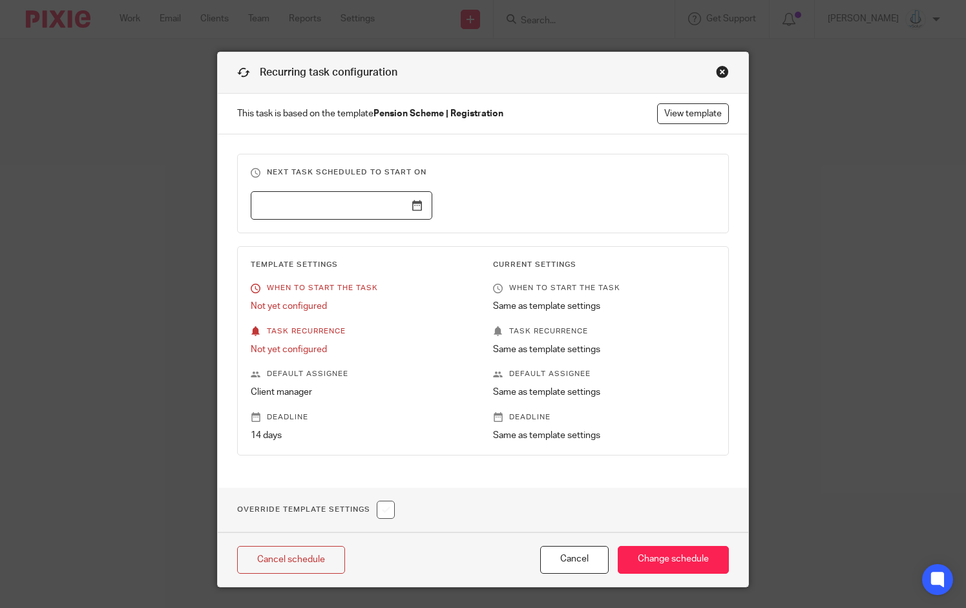
click at [411, 207] on input "text" at bounding box center [342, 205] width 182 height 29
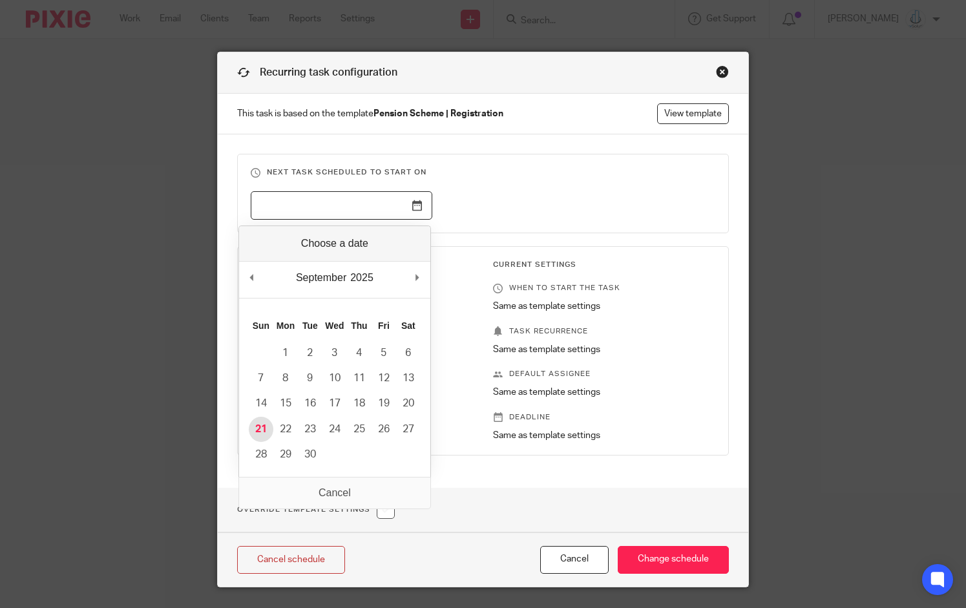
type input "2025-09-21"
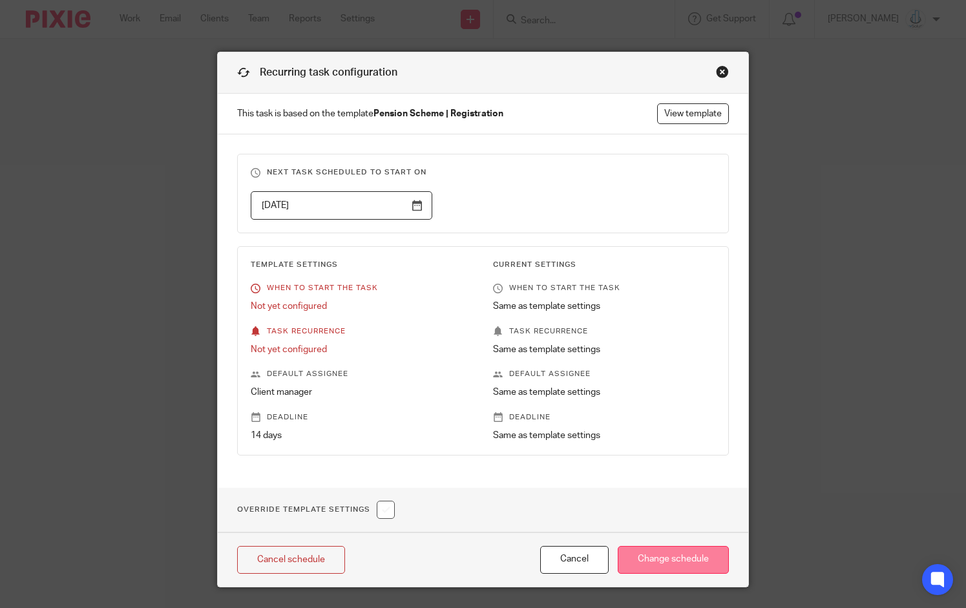
click at [692, 552] on input "Change schedule" at bounding box center [673, 560] width 111 height 28
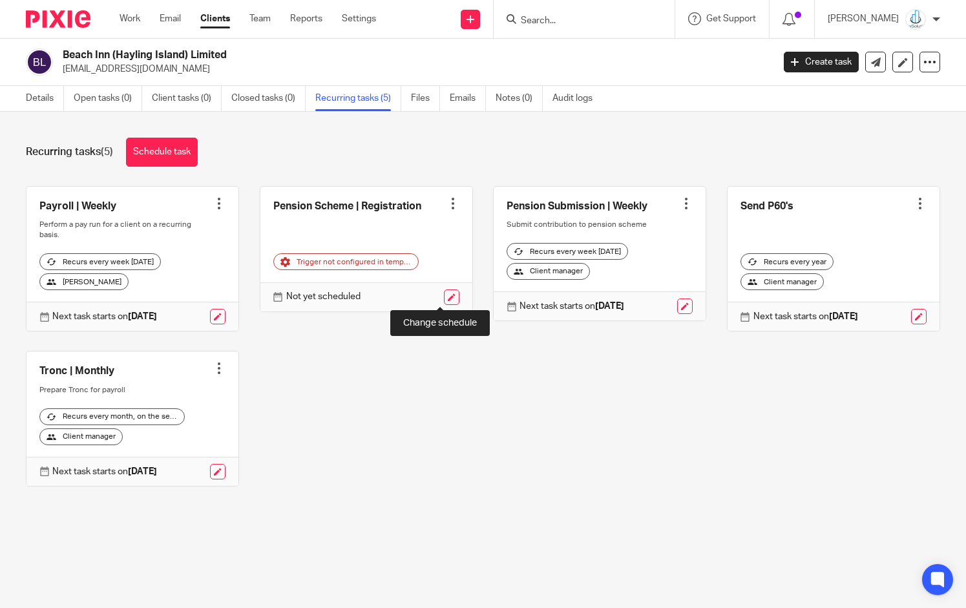
click at [444, 291] on link at bounding box center [452, 298] width 16 height 16
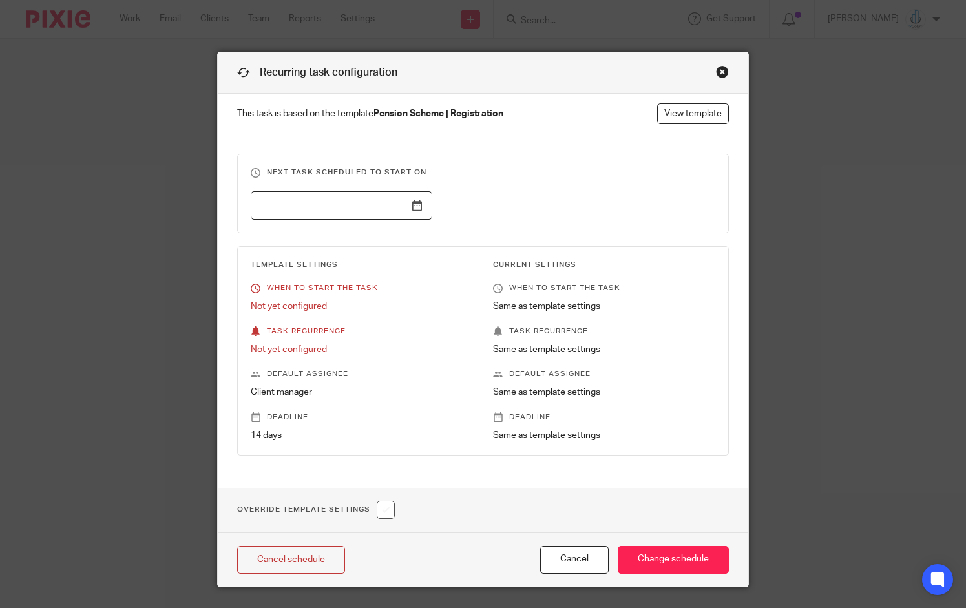
click at [388, 510] on input "checkbox" at bounding box center [386, 510] width 18 height 18
checkbox input "true"
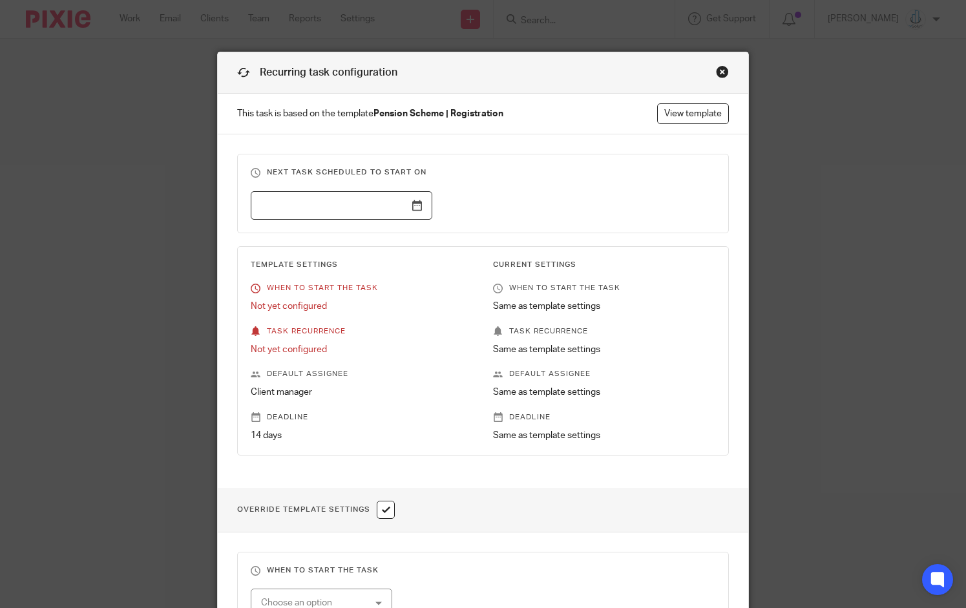
scroll to position [215, 0]
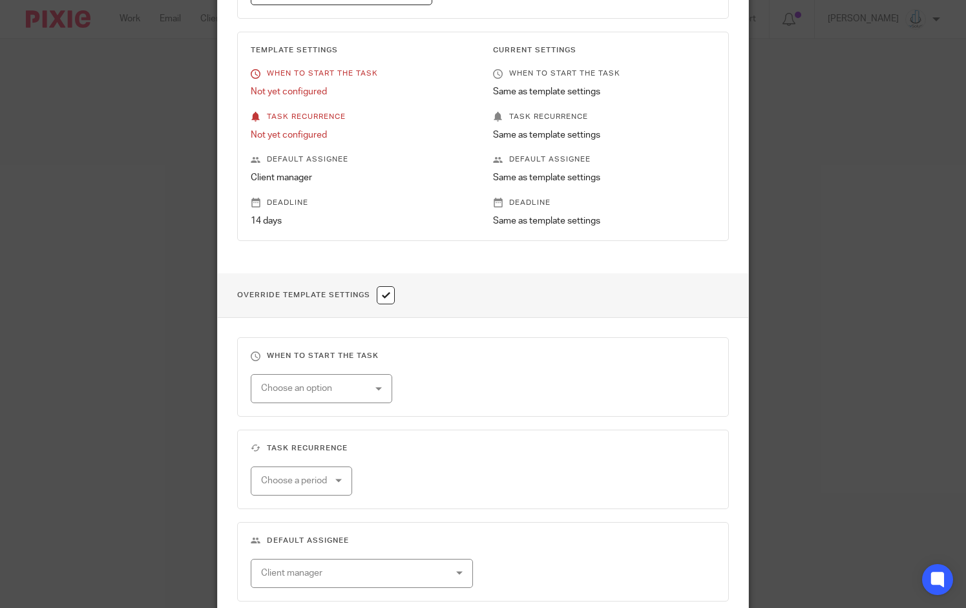
click at [368, 384] on div "Choose an option" at bounding box center [322, 388] width 142 height 29
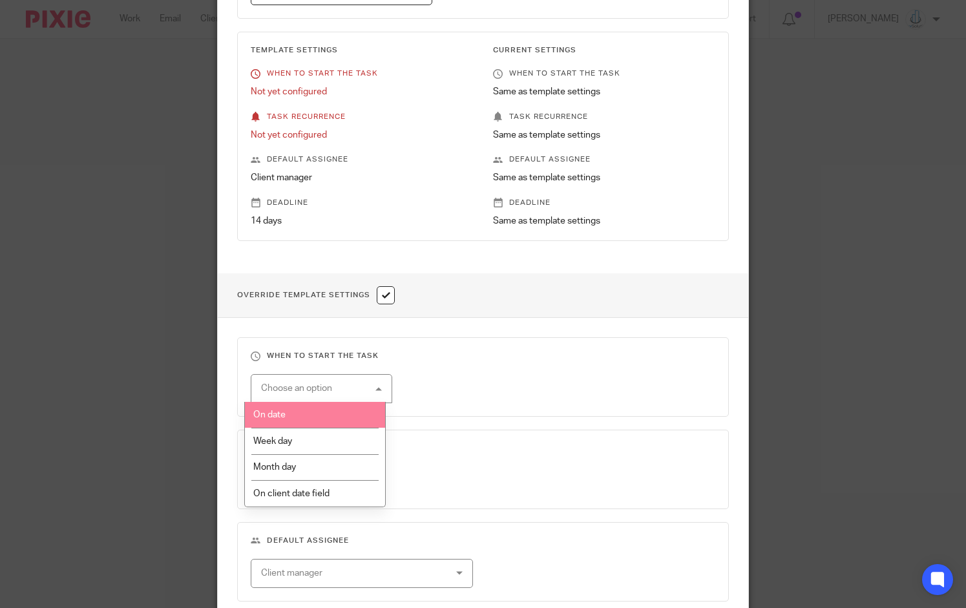
click at [343, 409] on li "On date" at bounding box center [315, 415] width 140 height 27
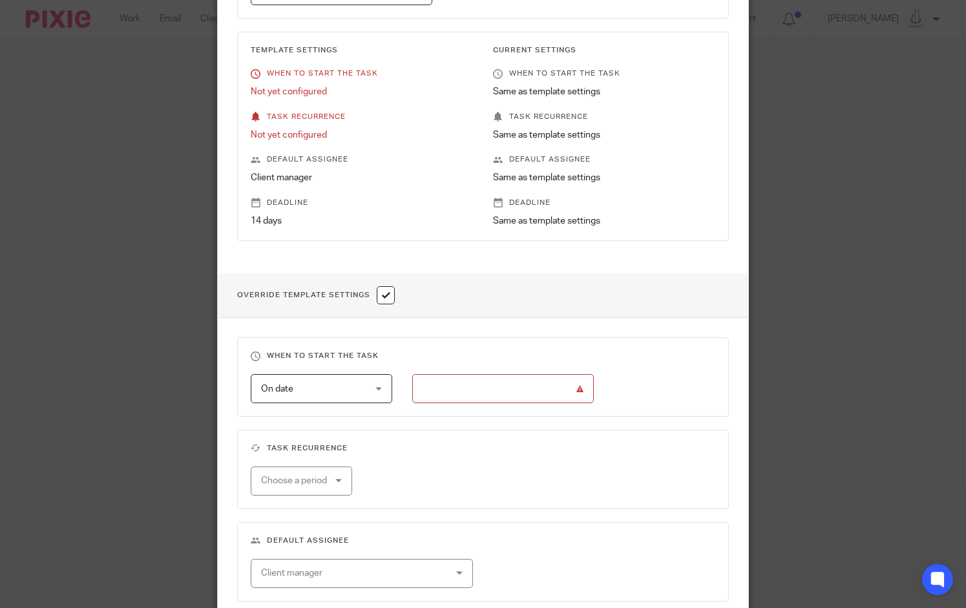
click at [481, 377] on body "Work Email Clients Team Reports Settings Work Email Clients Team Reports Settin…" at bounding box center [483, 304] width 966 height 608
click at [481, 377] on input "Use the arrow keys to pick a date" at bounding box center [503, 388] width 182 height 29
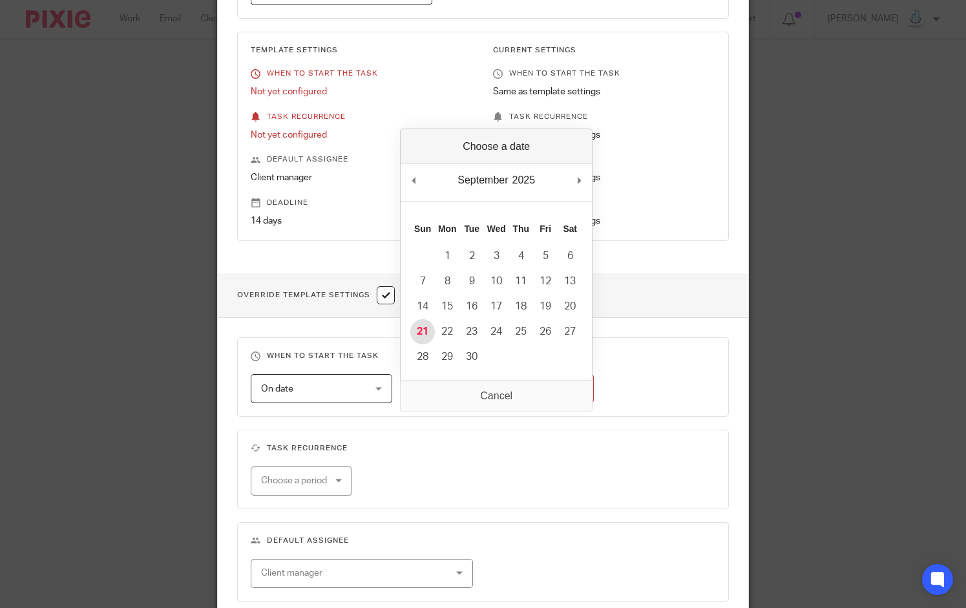
type input "2025-09-21"
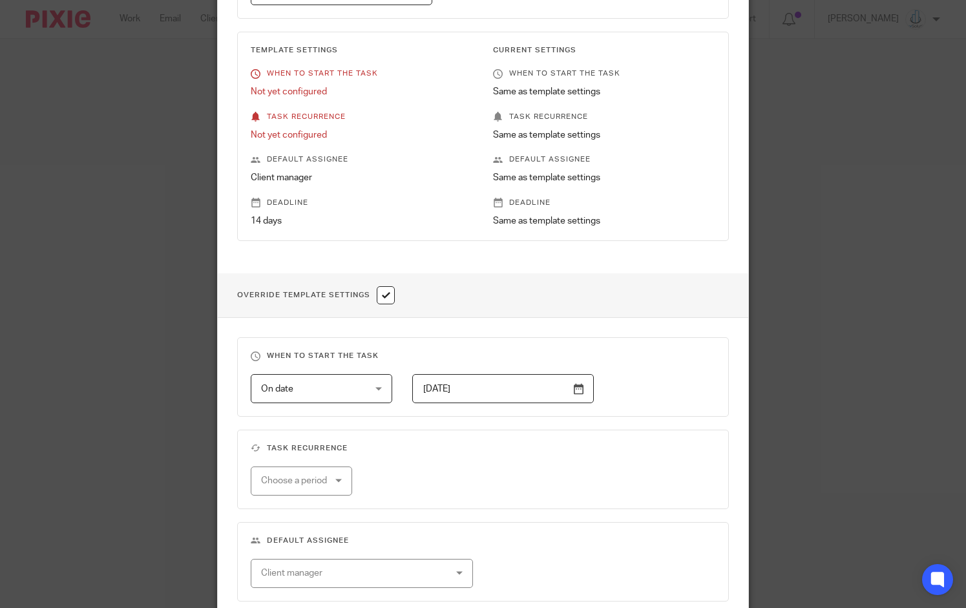
click at [330, 476] on div "Choose a period" at bounding box center [301, 481] width 101 height 29
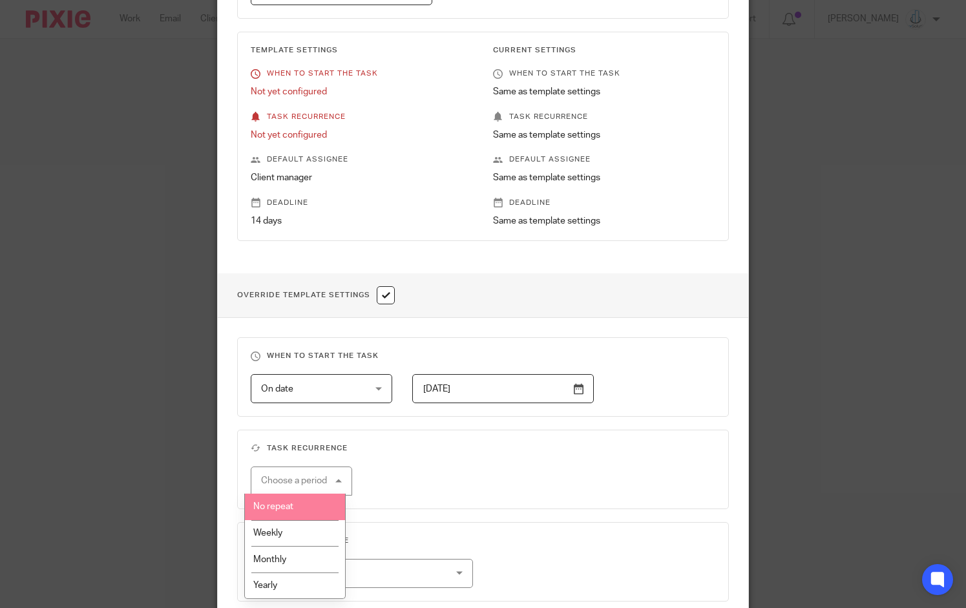
click at [314, 506] on li "No repeat" at bounding box center [295, 507] width 100 height 27
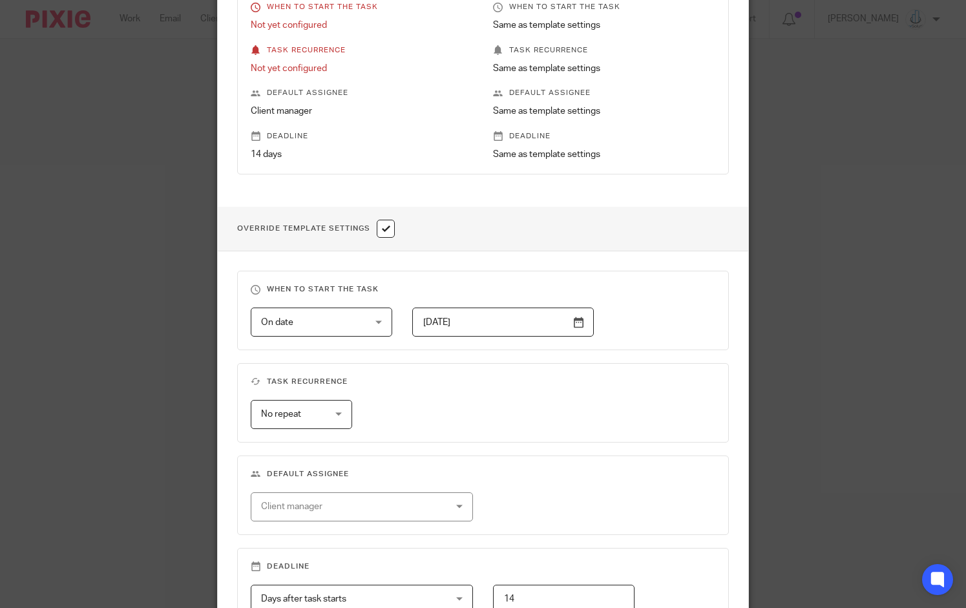
scroll to position [436, 0]
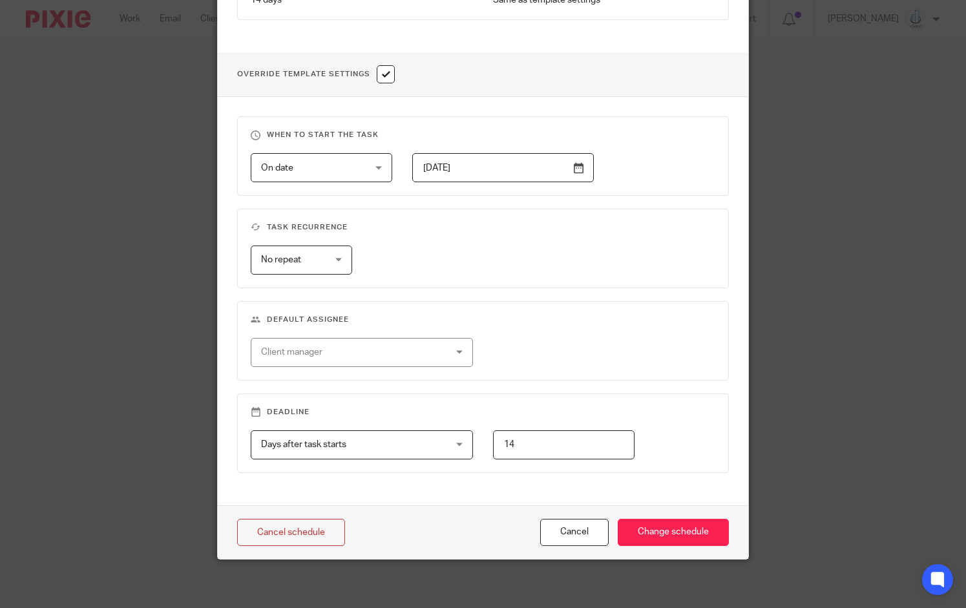
click at [385, 350] on div "Client manager" at bounding box center [345, 352] width 169 height 27
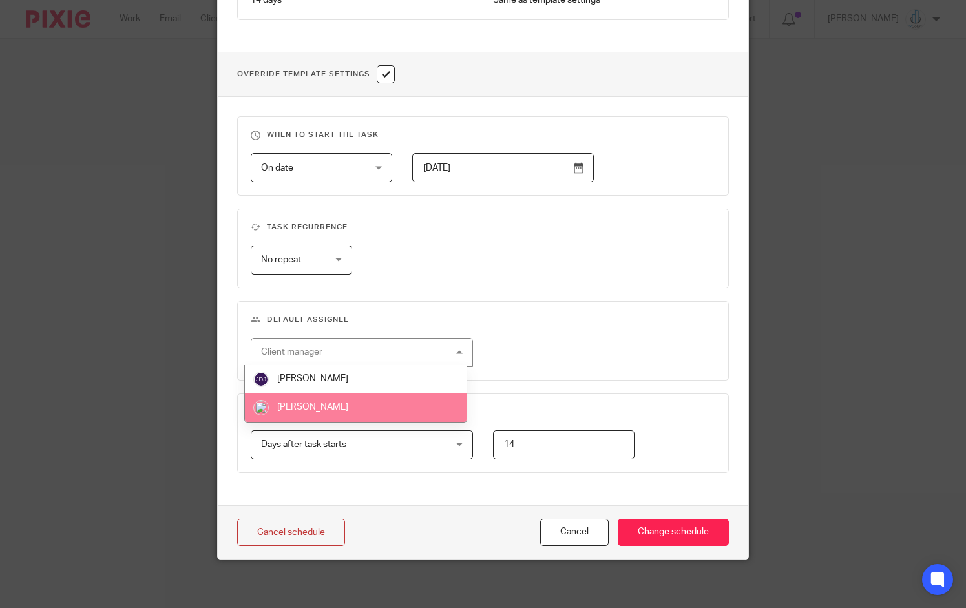
click at [350, 399] on li "[PERSON_NAME]" at bounding box center [355, 408] width 221 height 28
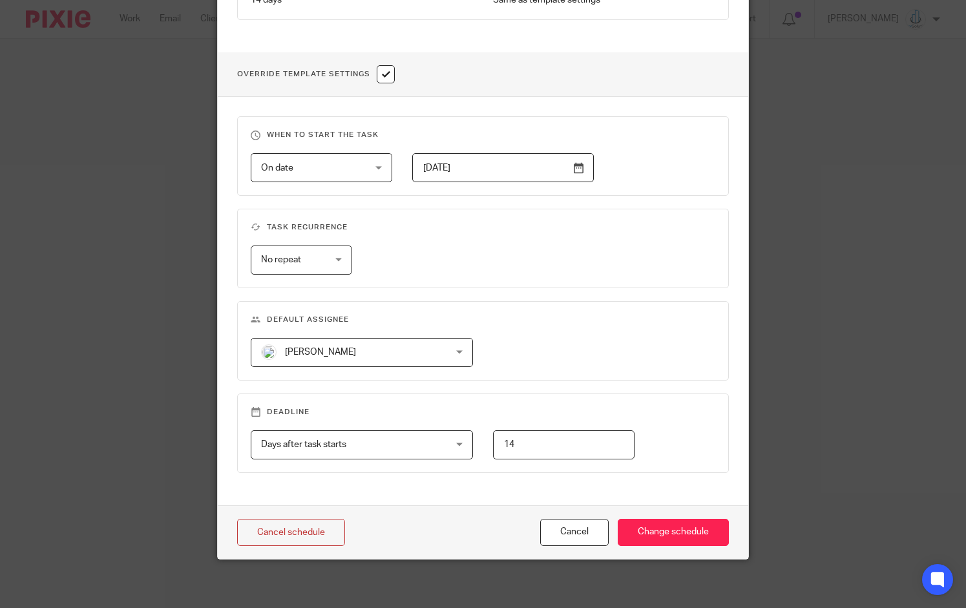
click at [537, 441] on input "14" at bounding box center [564, 445] width 142 height 29
type input "30"
click at [665, 533] on input "Change schedule" at bounding box center [673, 533] width 111 height 28
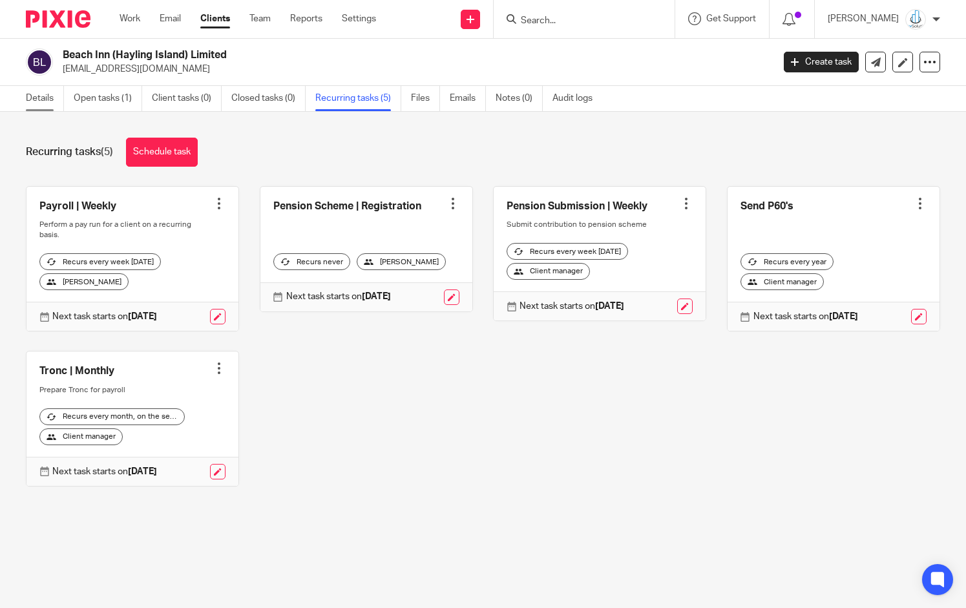
click at [39, 107] on link "Details" at bounding box center [45, 98] width 38 height 25
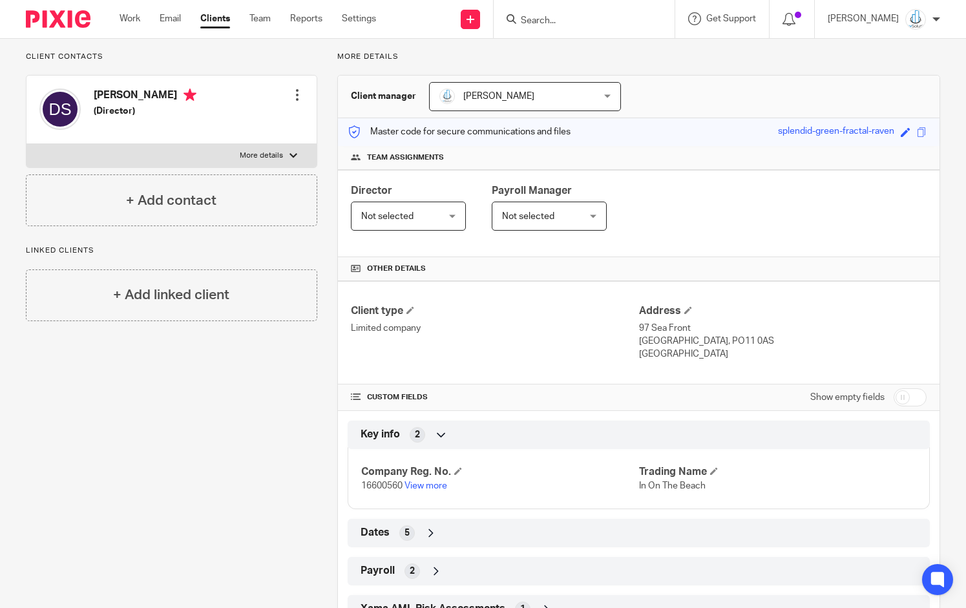
scroll to position [134, 0]
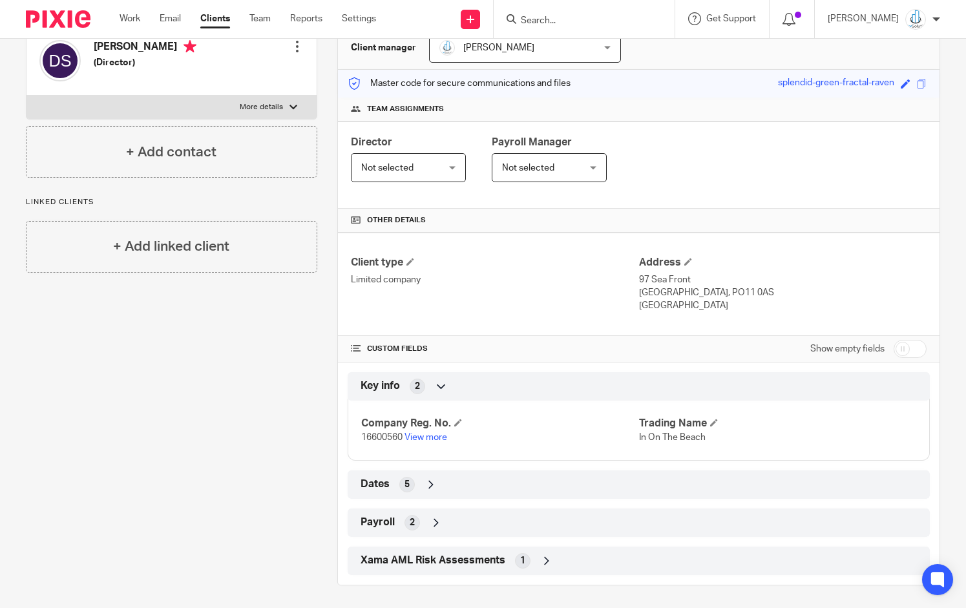
click at [907, 342] on input "checkbox" at bounding box center [910, 349] width 33 height 18
checkbox input "true"
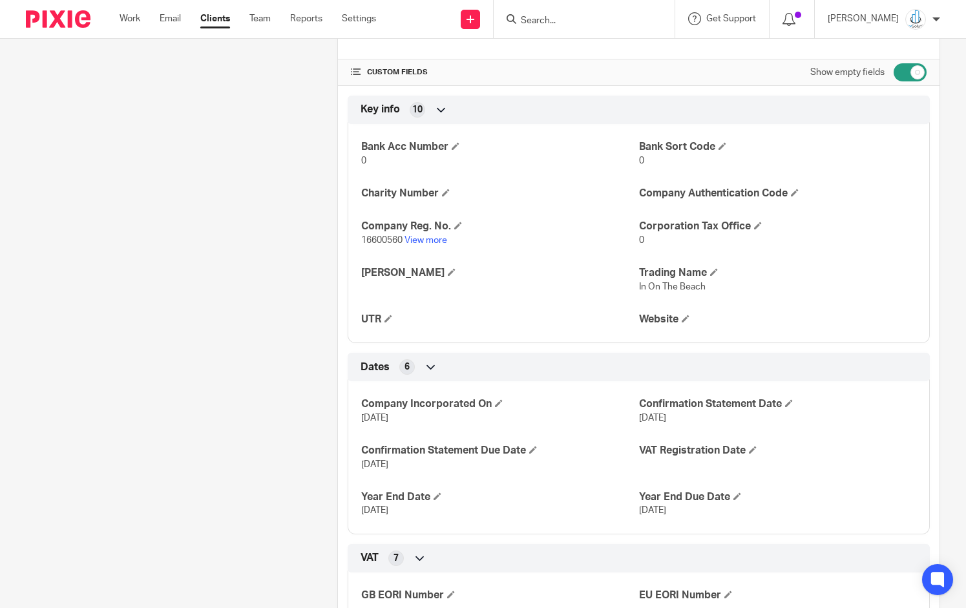
scroll to position [412, 0]
click at [385, 314] on span at bounding box center [389, 318] width 8 height 8
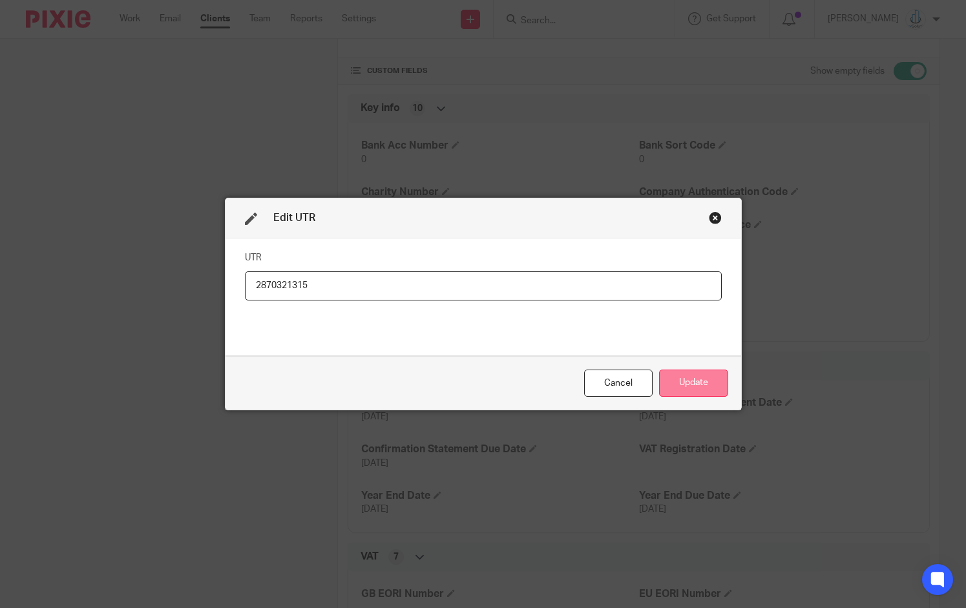
type input "2870321315"
click at [683, 379] on button "Update" at bounding box center [693, 384] width 69 height 28
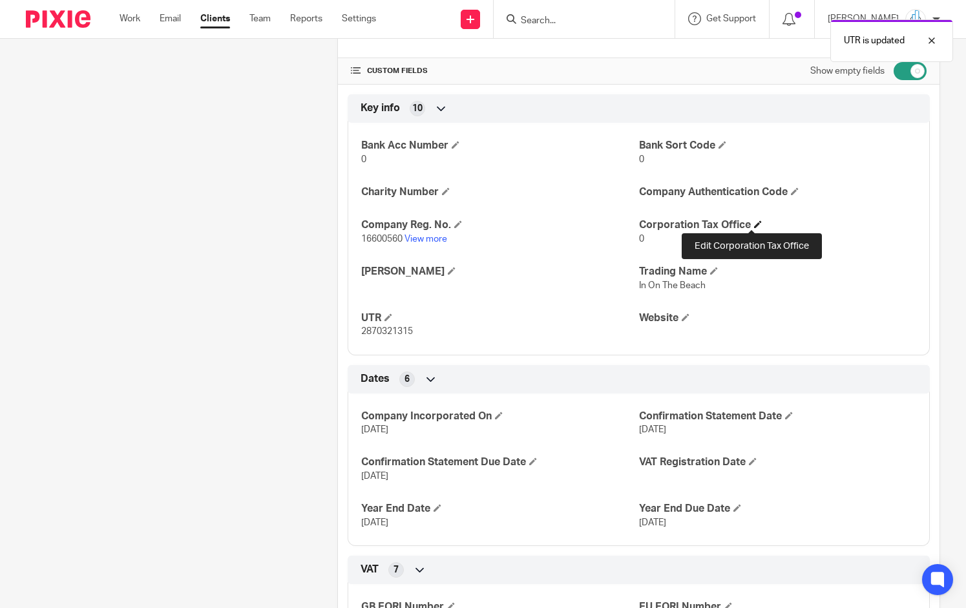
click at [754, 220] on span at bounding box center [758, 224] width 8 height 8
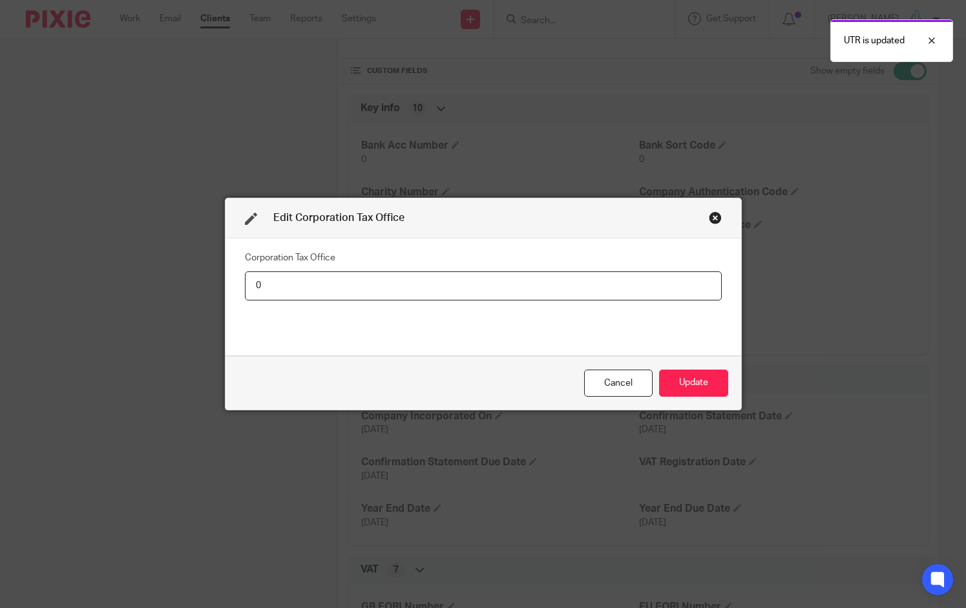
click at [587, 284] on input "0" at bounding box center [483, 285] width 477 height 29
type input "06"
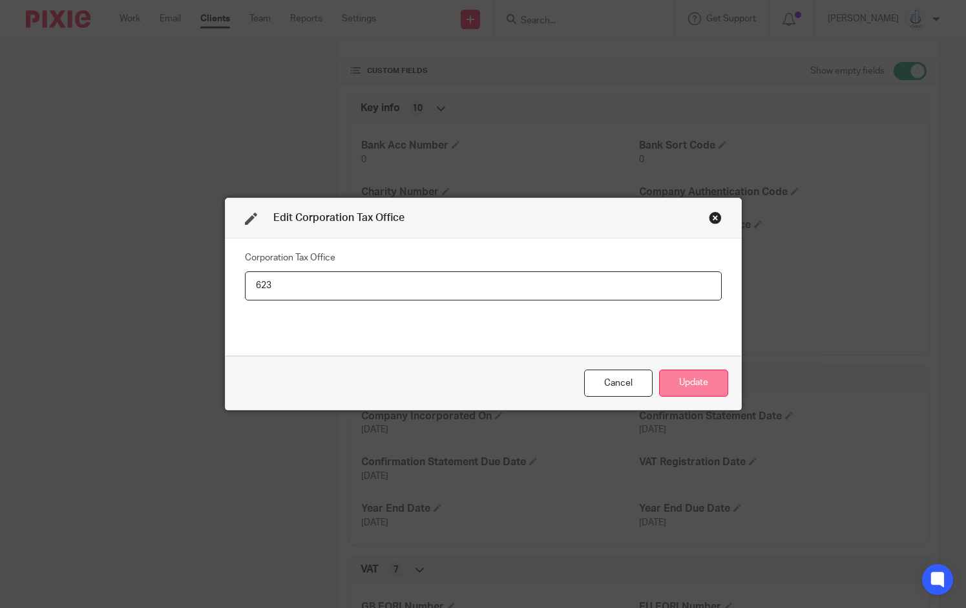
type input "623"
click at [691, 384] on button "Update" at bounding box center [693, 384] width 69 height 28
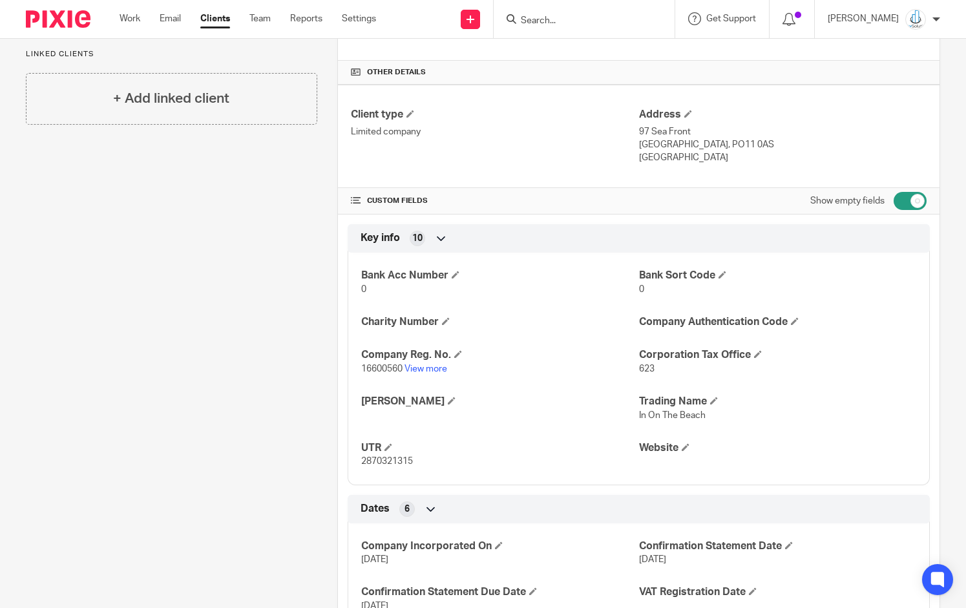
scroll to position [292, 0]
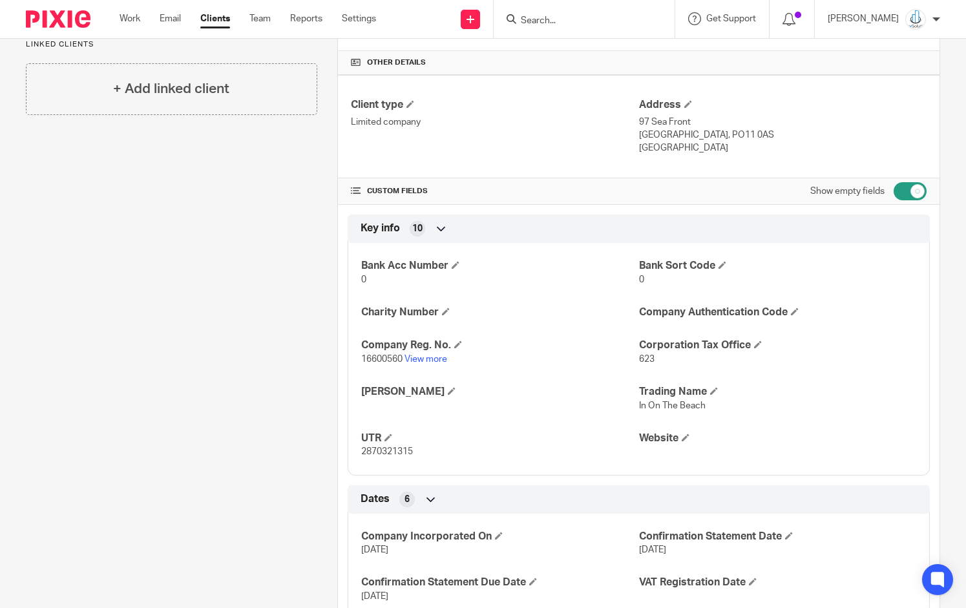
click at [894, 192] on input "checkbox" at bounding box center [910, 191] width 33 height 18
checkbox input "false"
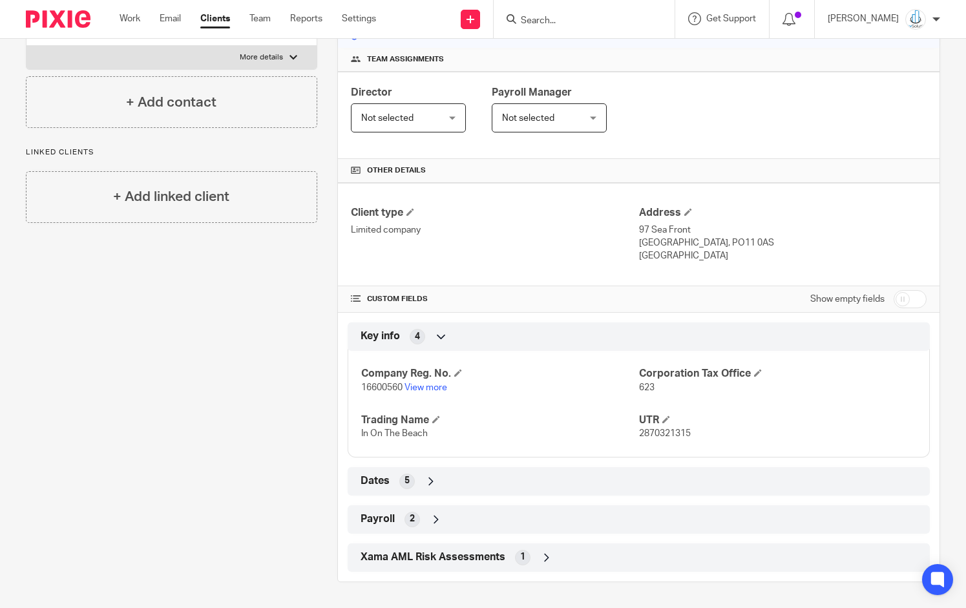
scroll to position [181, 0]
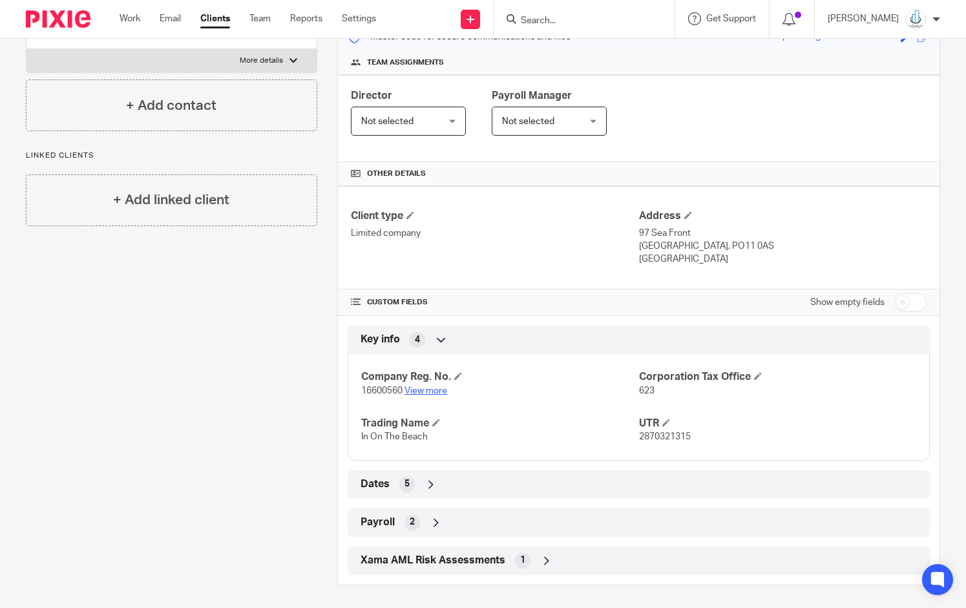
click at [418, 387] on link "View more" at bounding box center [426, 391] width 43 height 9
click at [383, 387] on span "16600560" at bounding box center [381, 391] width 41 height 9
copy span "16600560"
click at [657, 433] on span "2870321315" at bounding box center [665, 436] width 52 height 9
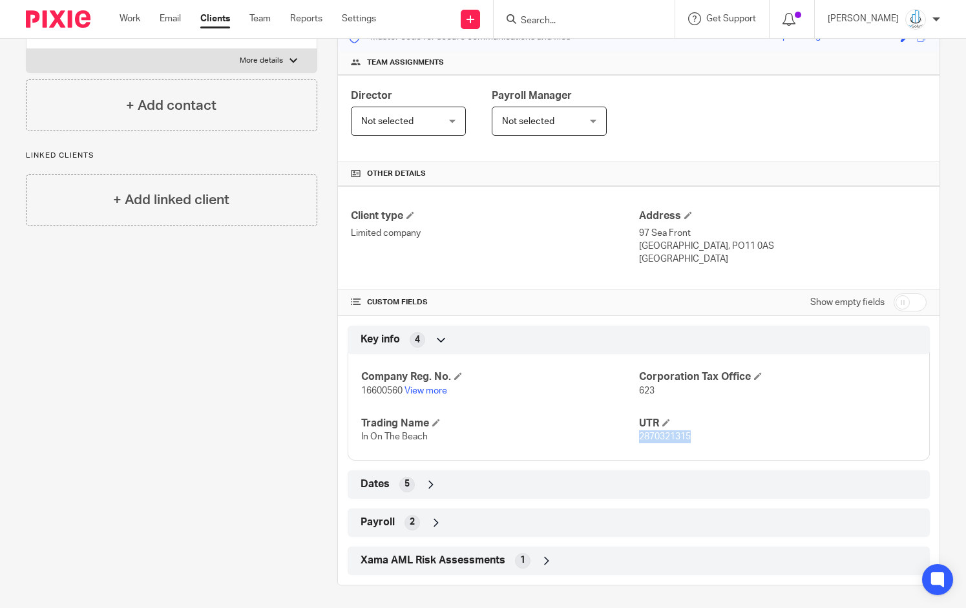
click at [657, 433] on span "2870321315" at bounding box center [665, 436] width 52 height 9
copy span "2870321315"
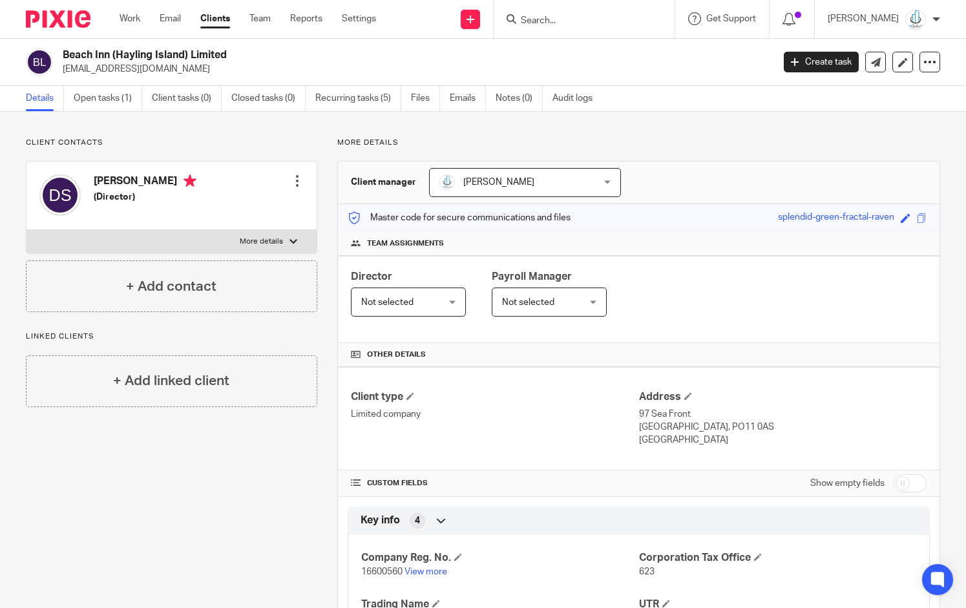
click at [136, 56] on h2 "Beach Inn (Hayling Island) Limited" at bounding box center [344, 55] width 562 height 14
copy div "Beach Inn (Hayling Island) Limited"
drag, startPoint x: 693, startPoint y: 425, endPoint x: 735, endPoint y: 425, distance: 42.0
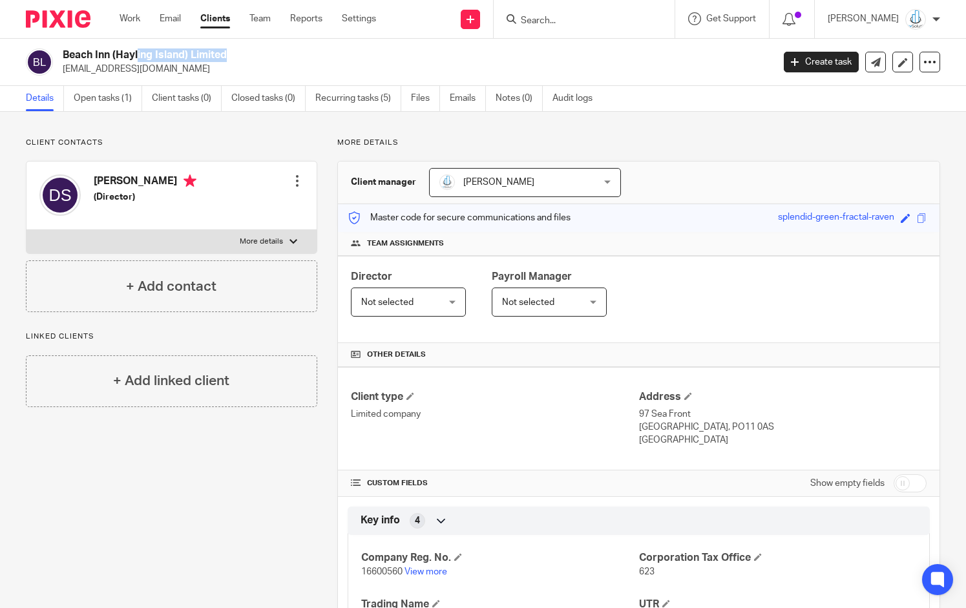
click at [735, 425] on p "[GEOGRAPHIC_DATA], PO11 0AS" at bounding box center [783, 427] width 288 height 13
copy p "PO11 0AS"
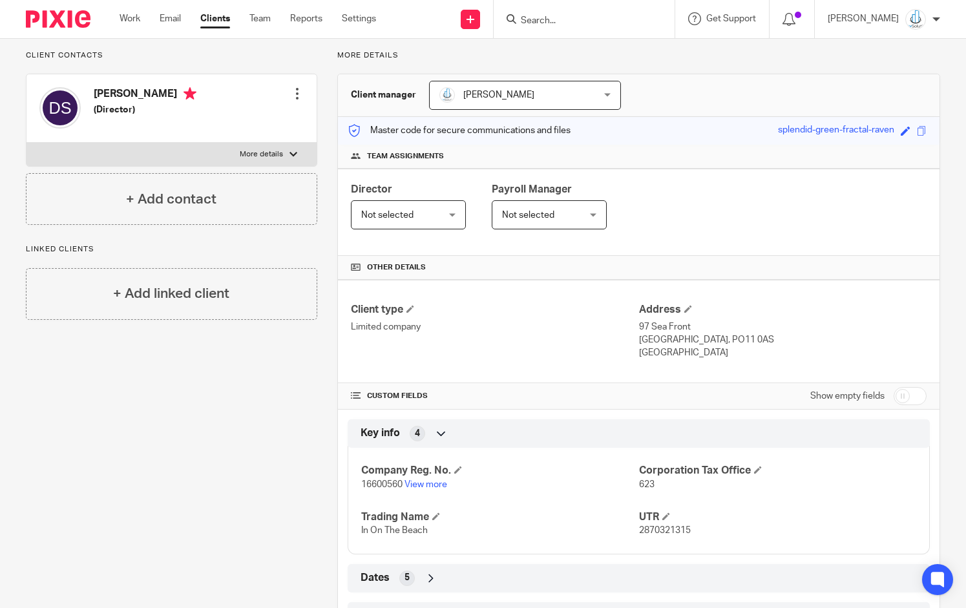
click at [385, 484] on span "16600560" at bounding box center [381, 484] width 41 height 9
copy span "16600560"
click at [651, 528] on span "2870321315" at bounding box center [665, 530] width 52 height 9
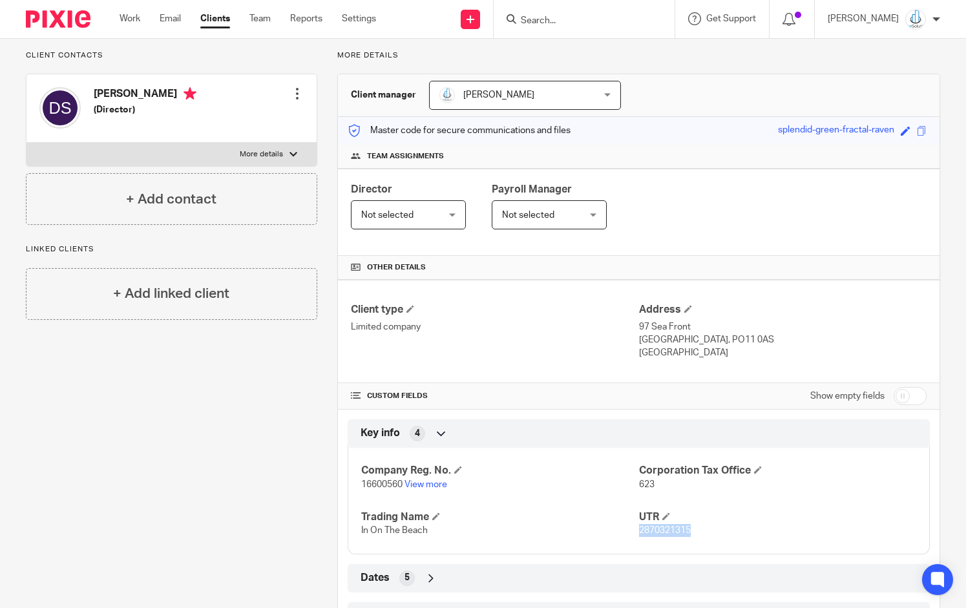
copy span "2870321315"
click at [381, 483] on span "16600560" at bounding box center [381, 484] width 41 height 9
copy span "16600560"
click at [549, 16] on input "Search" at bounding box center [578, 22] width 116 height 12
